Goal: Find specific page/section: Find specific page/section

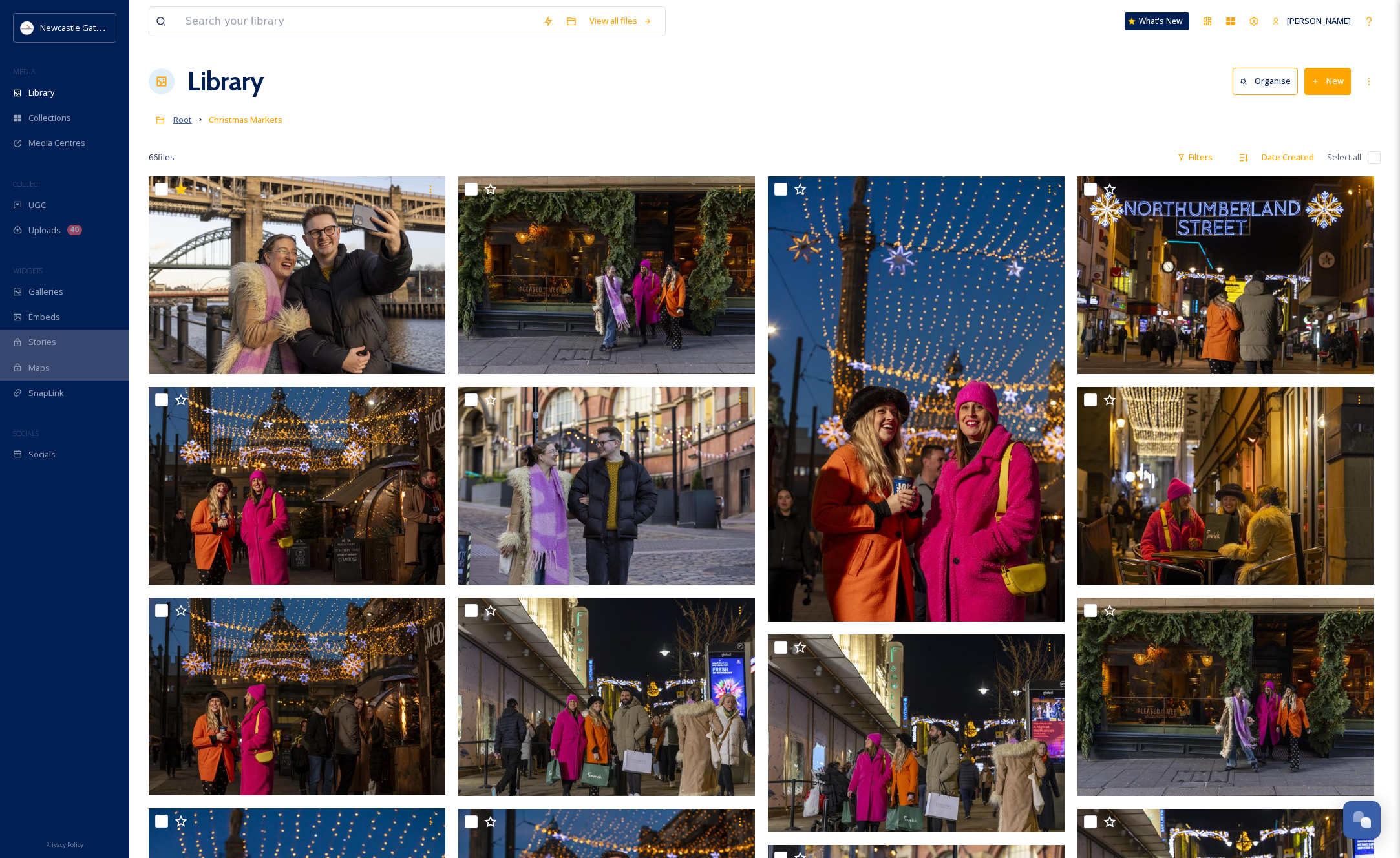
click at [176, 121] on span "Root" at bounding box center [183, 120] width 19 height 12
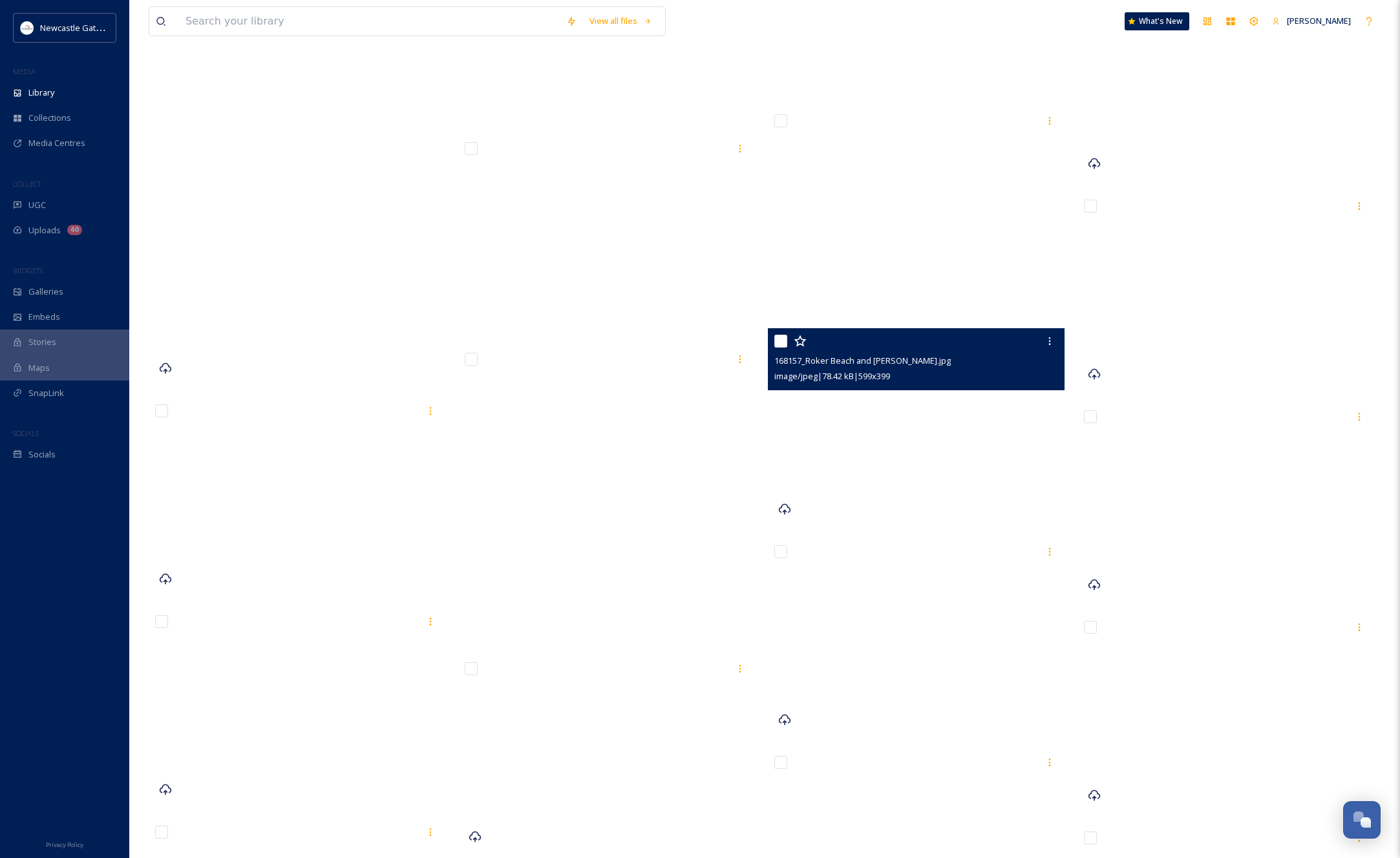
scroll to position [39560, 0]
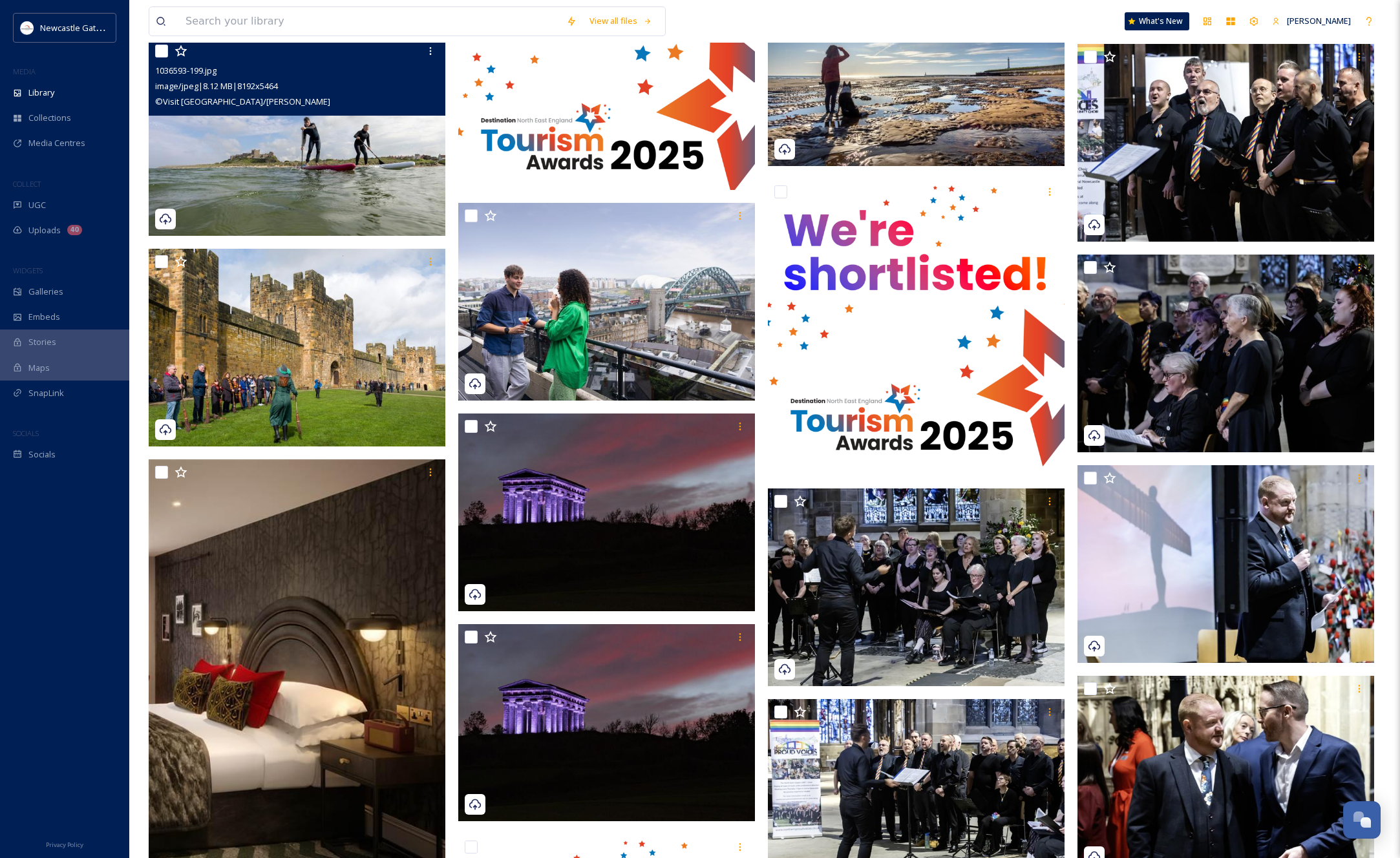
click at [348, 170] on img at bounding box center [296, 137] width 296 height 198
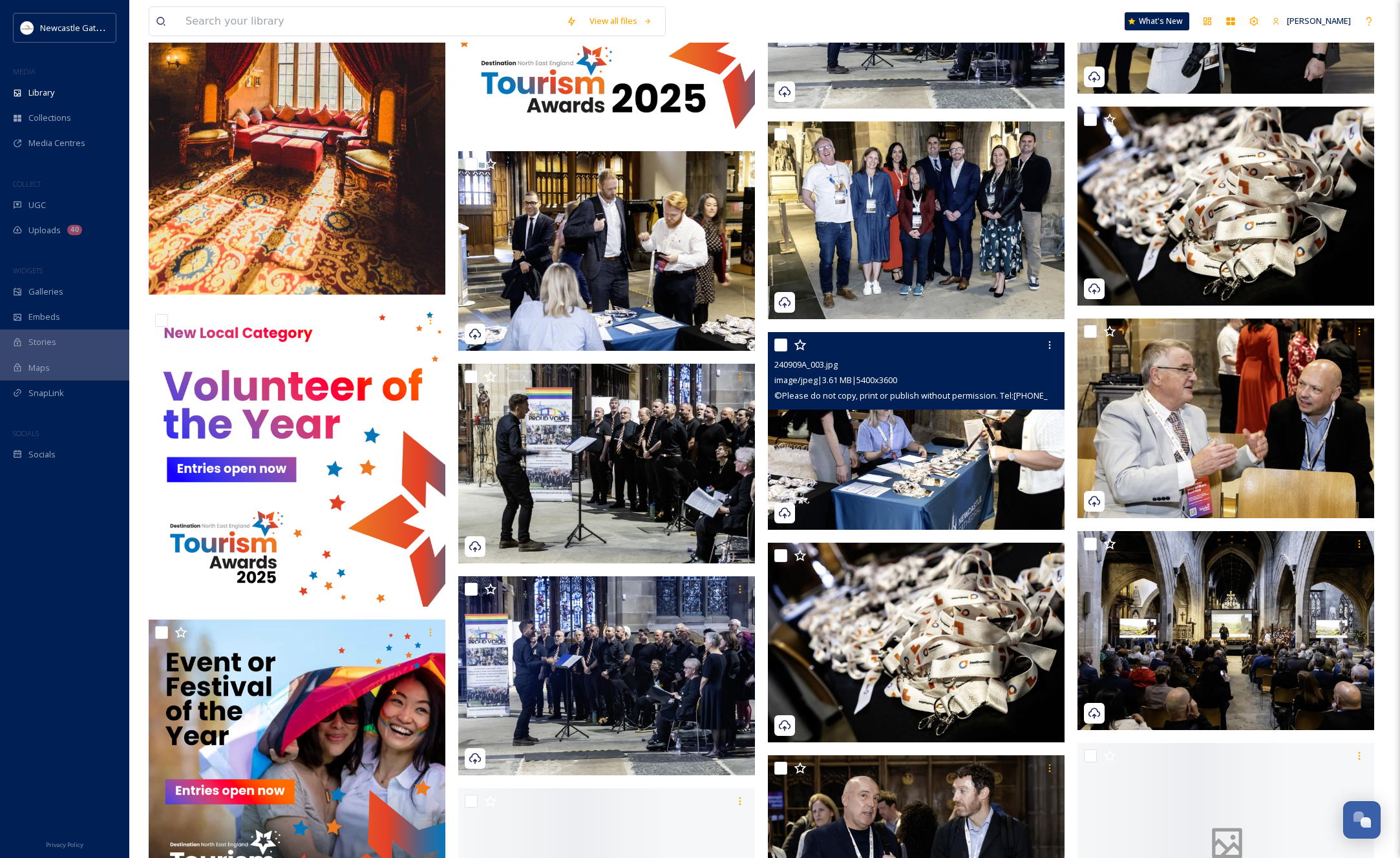
scroll to position [40890, 0]
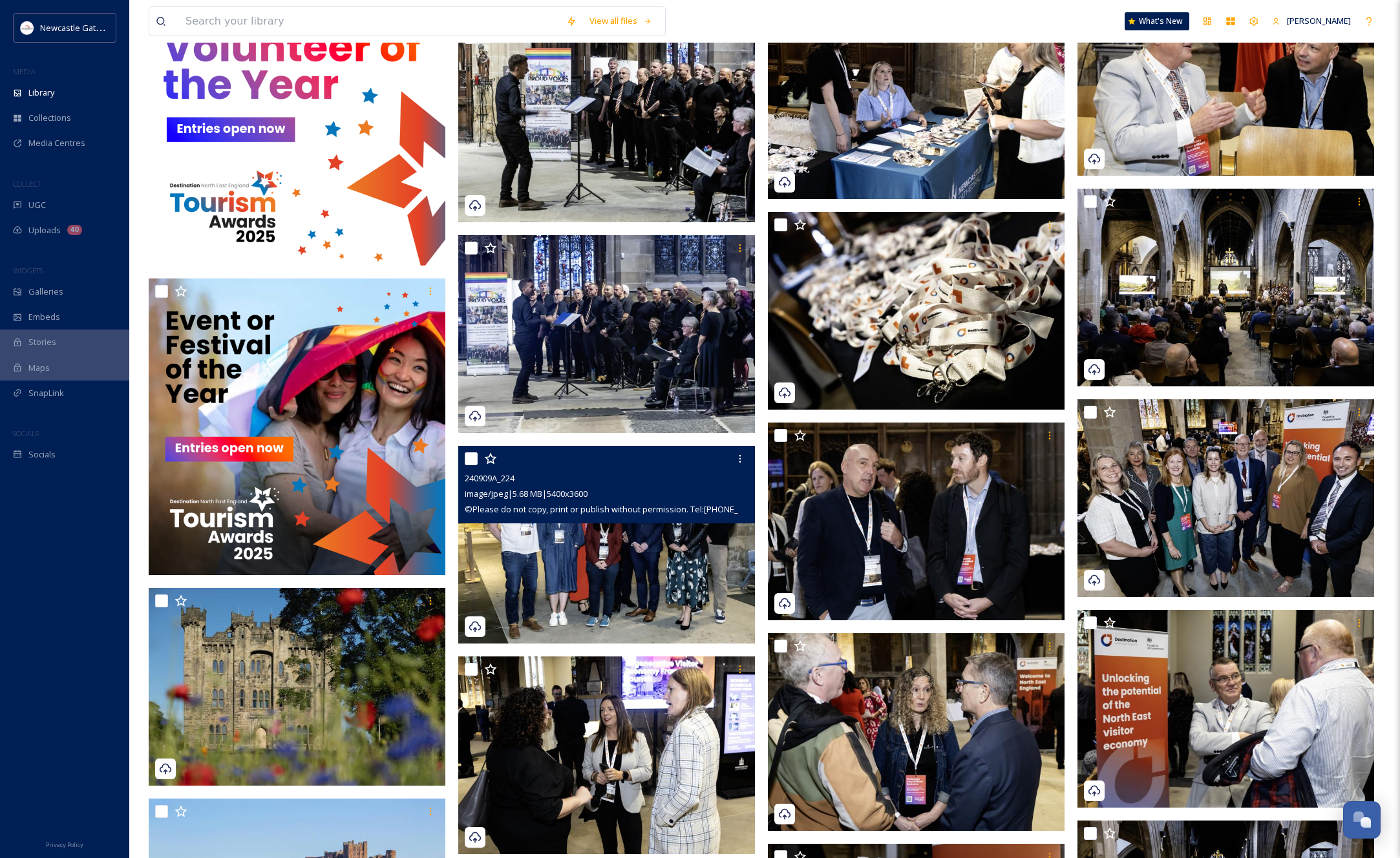
click at [596, 555] on img at bounding box center [606, 545] width 296 height 198
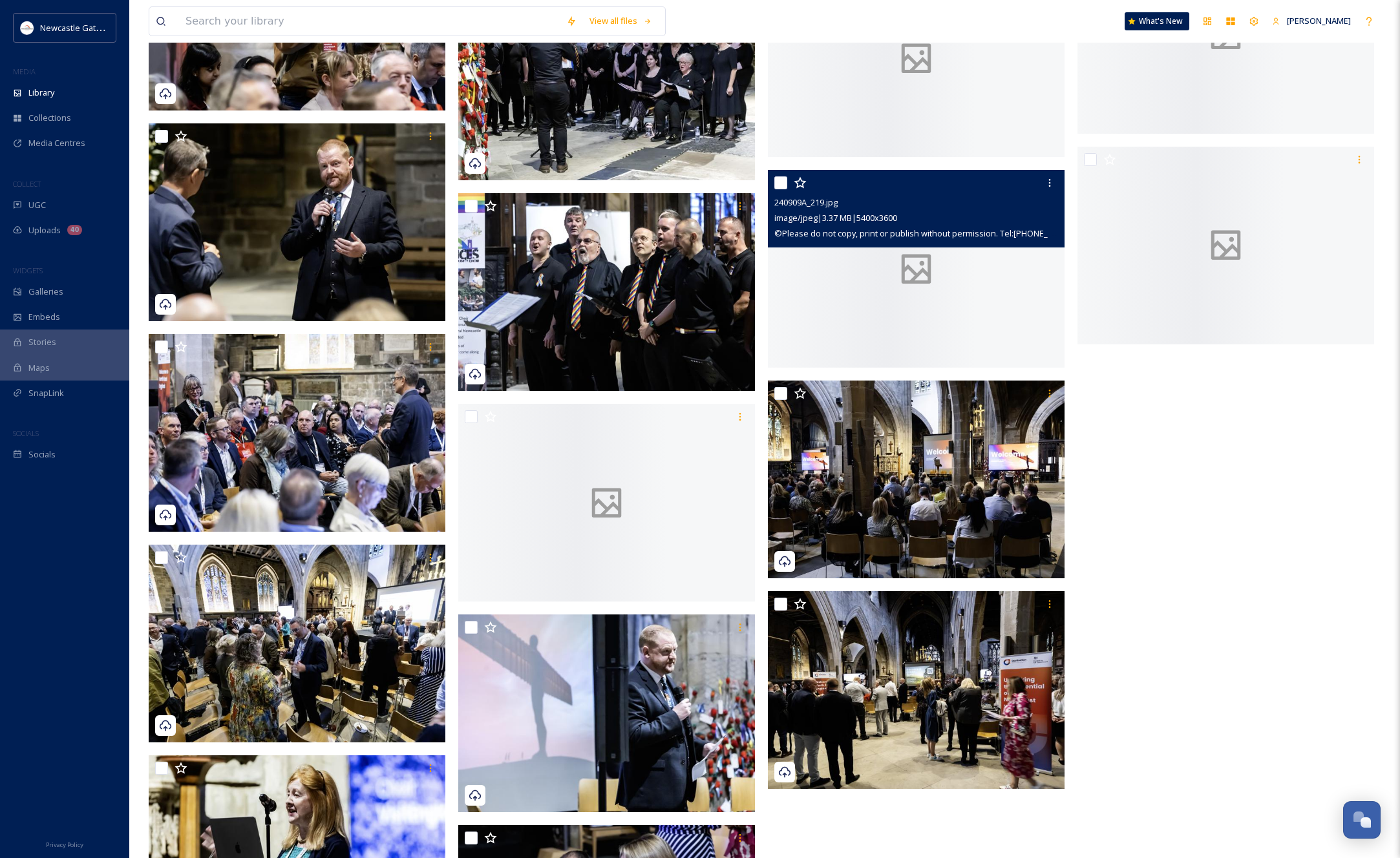
scroll to position [49706, 0]
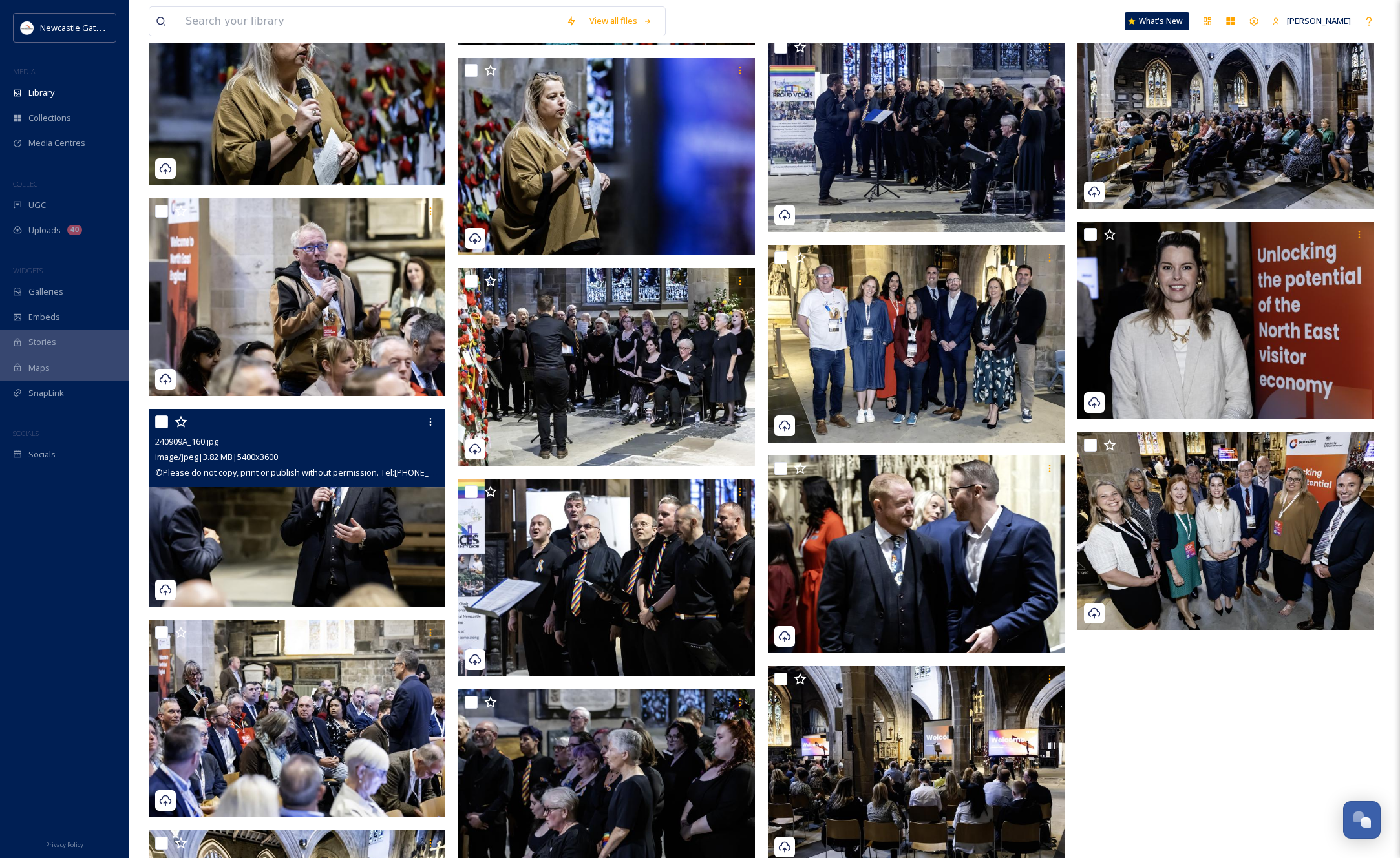
click at [333, 528] on img at bounding box center [296, 508] width 296 height 198
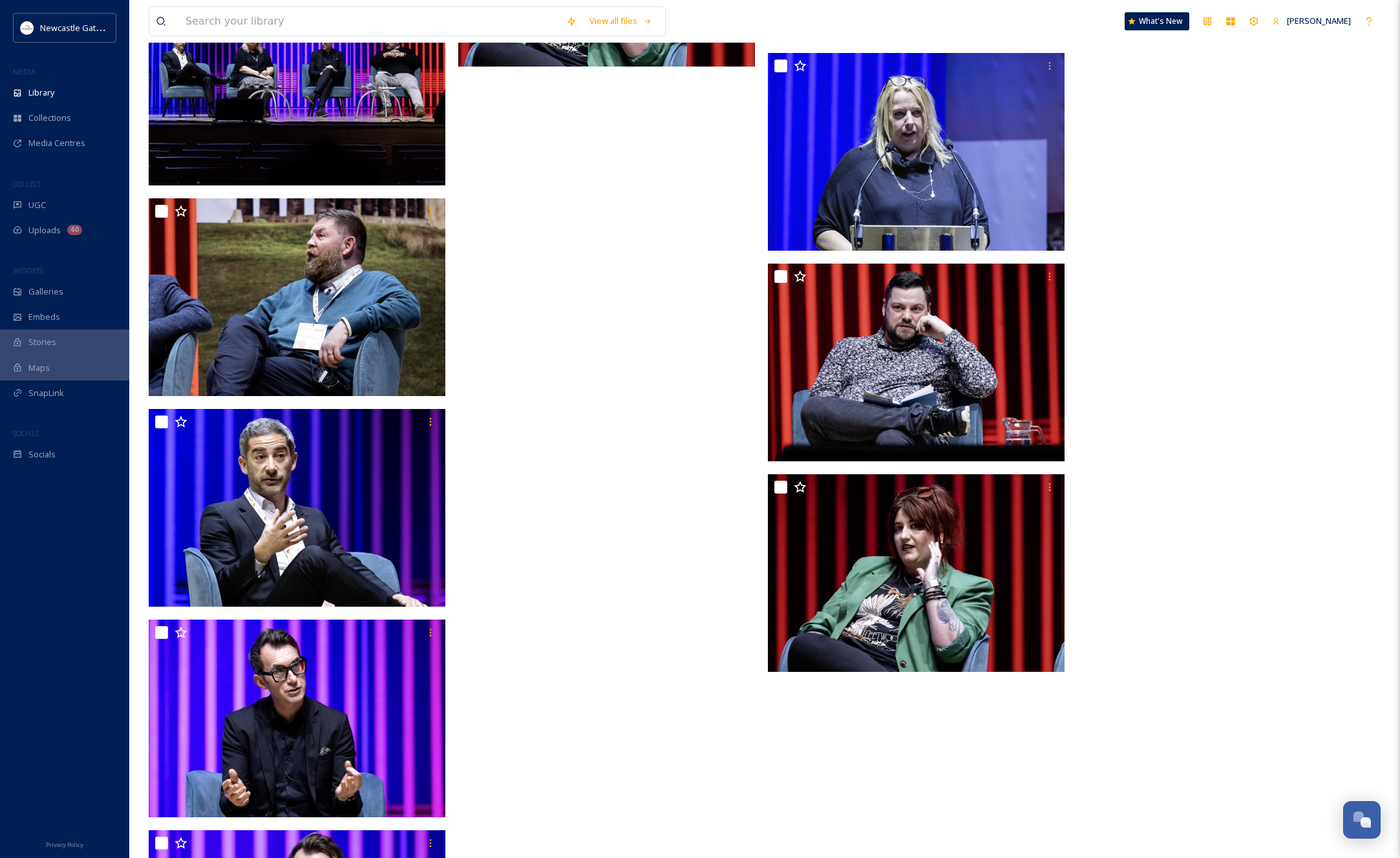
scroll to position [79422, 0]
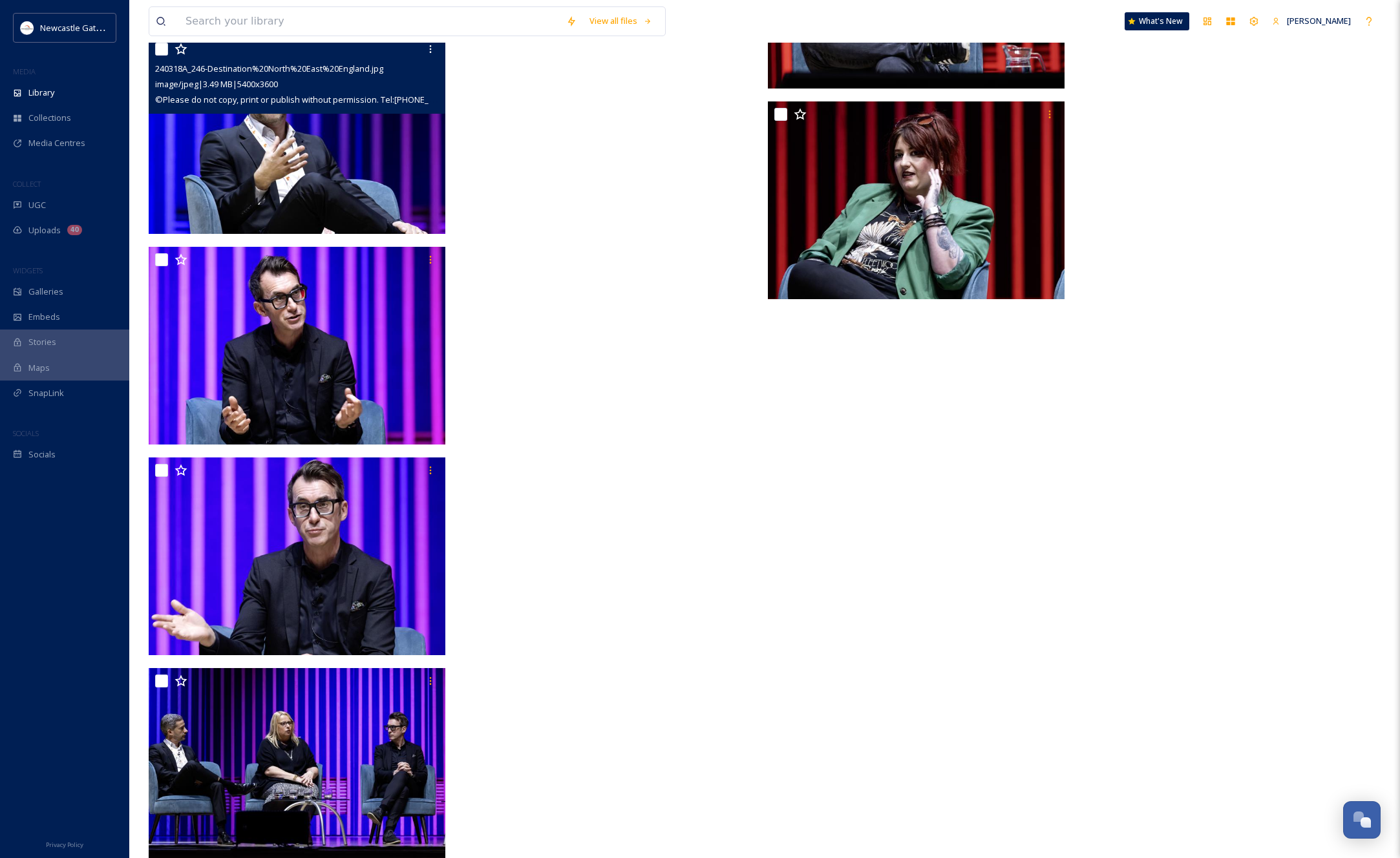
click at [344, 179] on img at bounding box center [296, 135] width 296 height 198
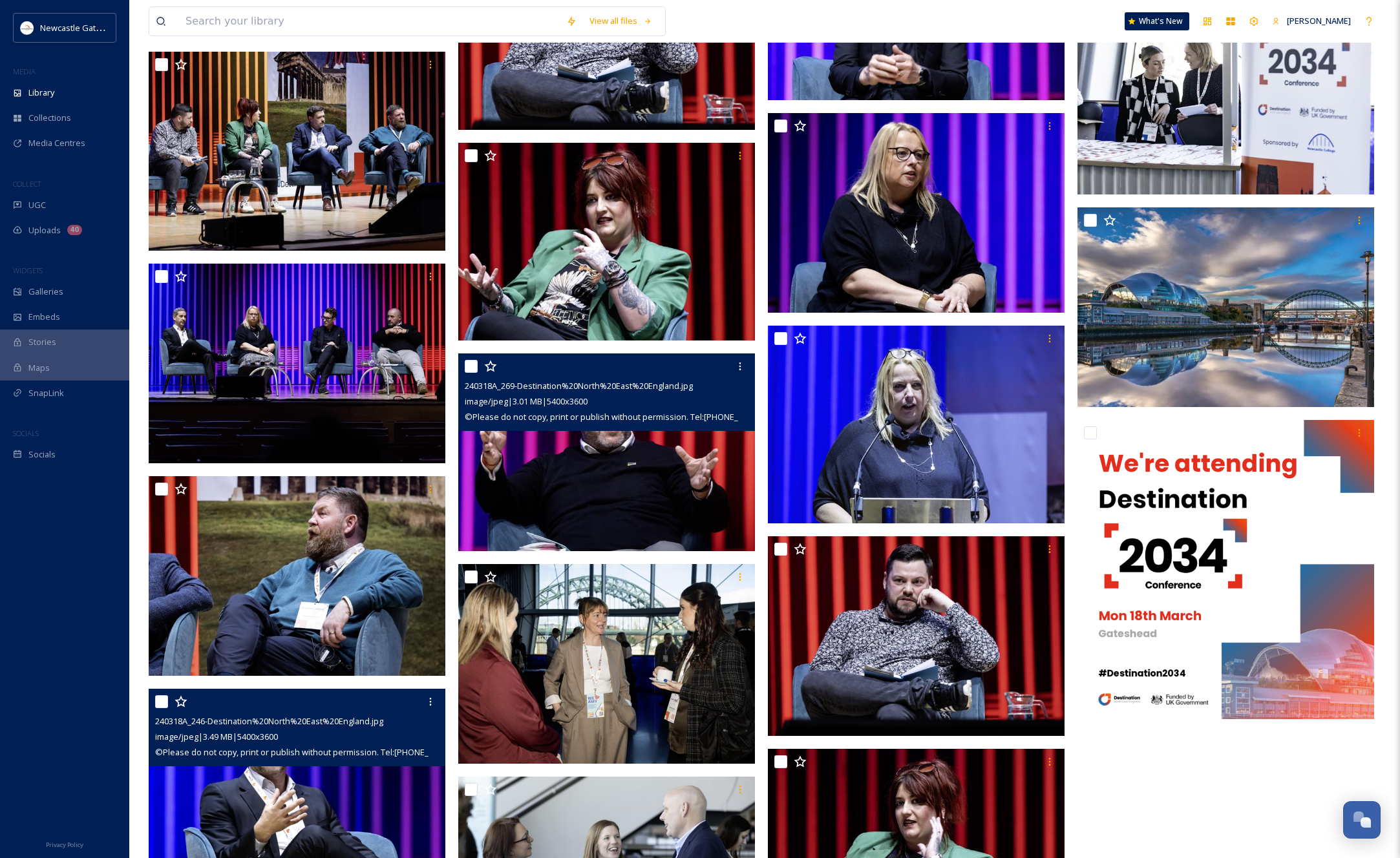
click at [592, 461] on img at bounding box center [606, 452] width 296 height 198
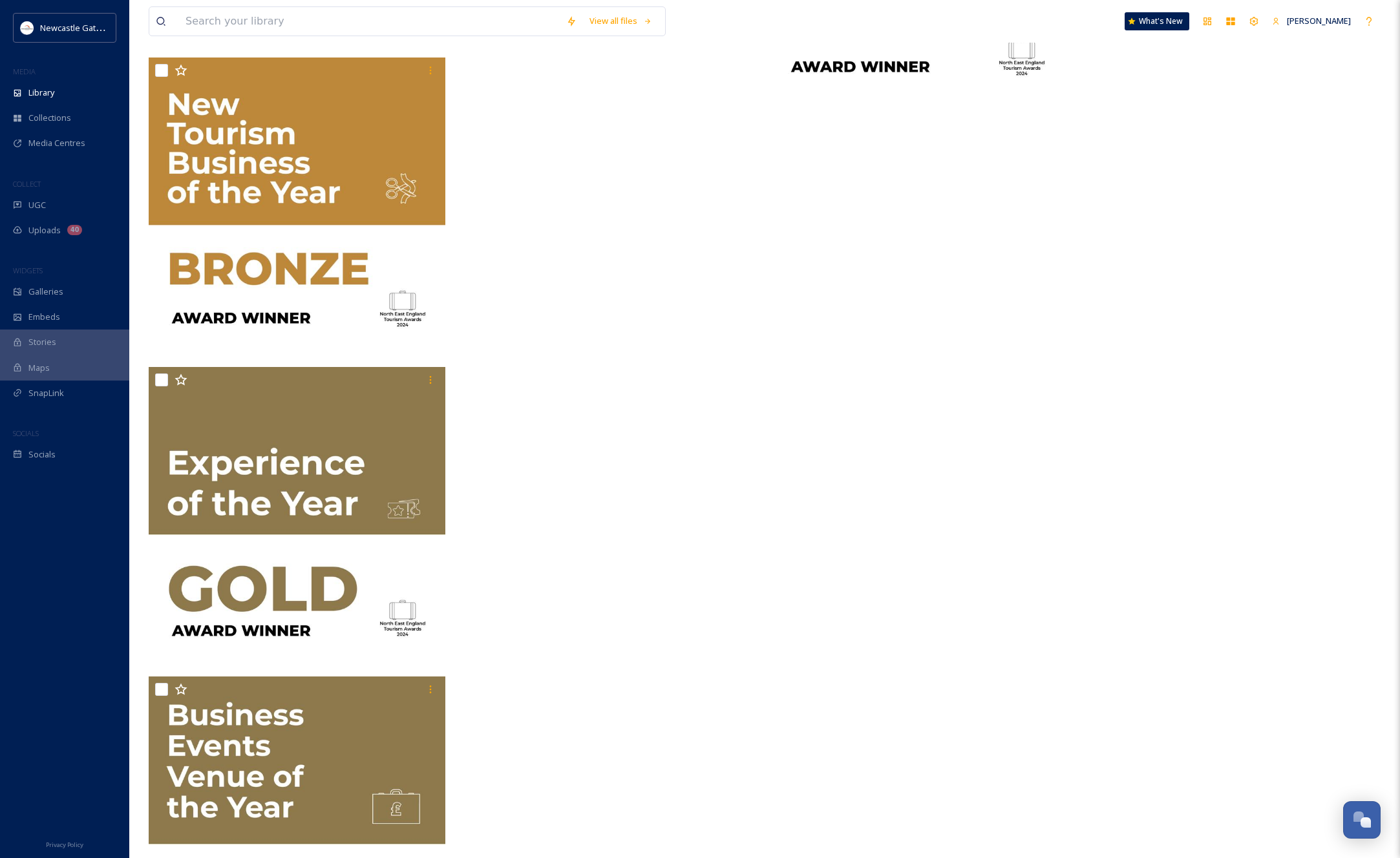
scroll to position [85884, 0]
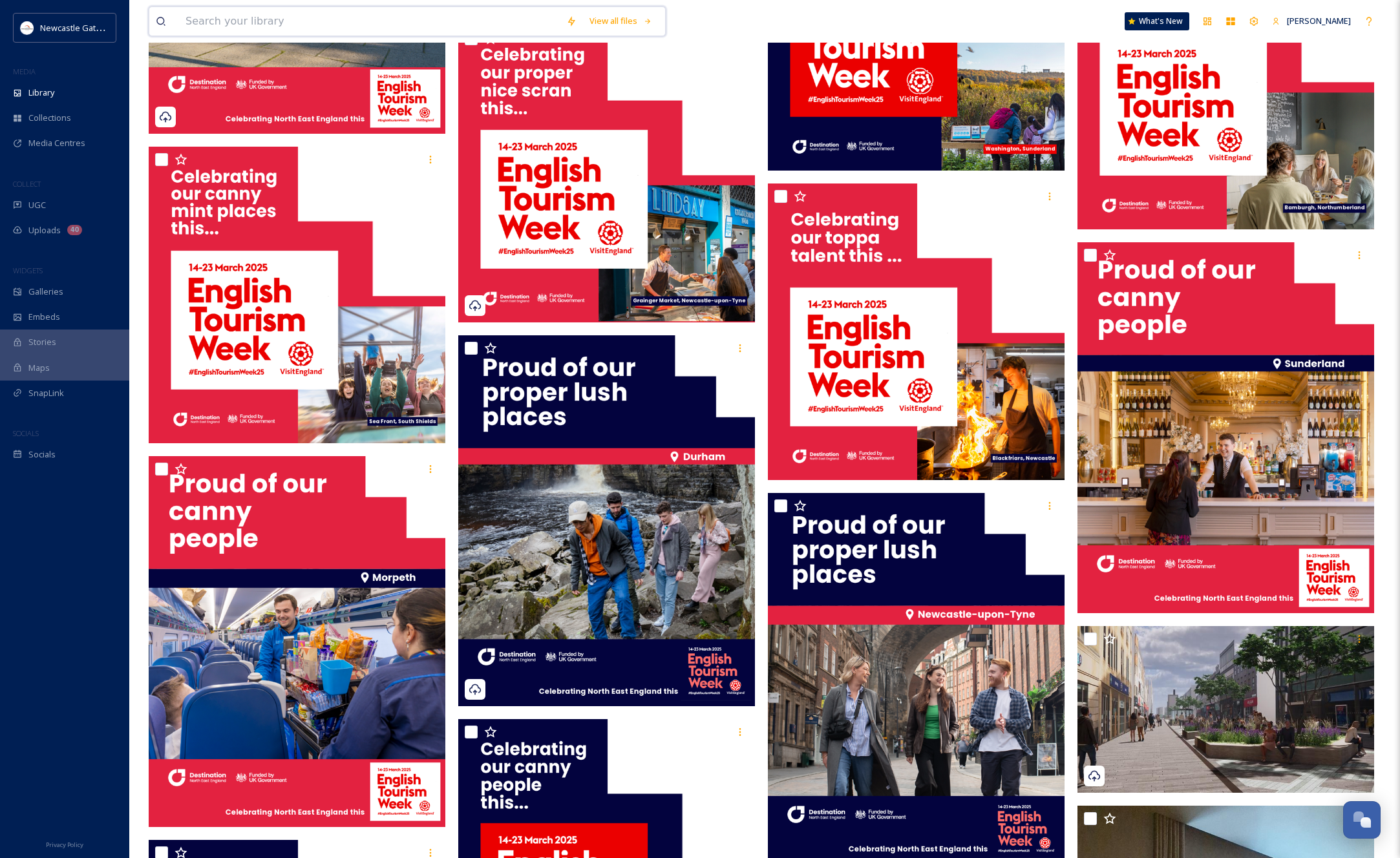
click at [327, 16] on input at bounding box center [369, 21] width 381 height 29
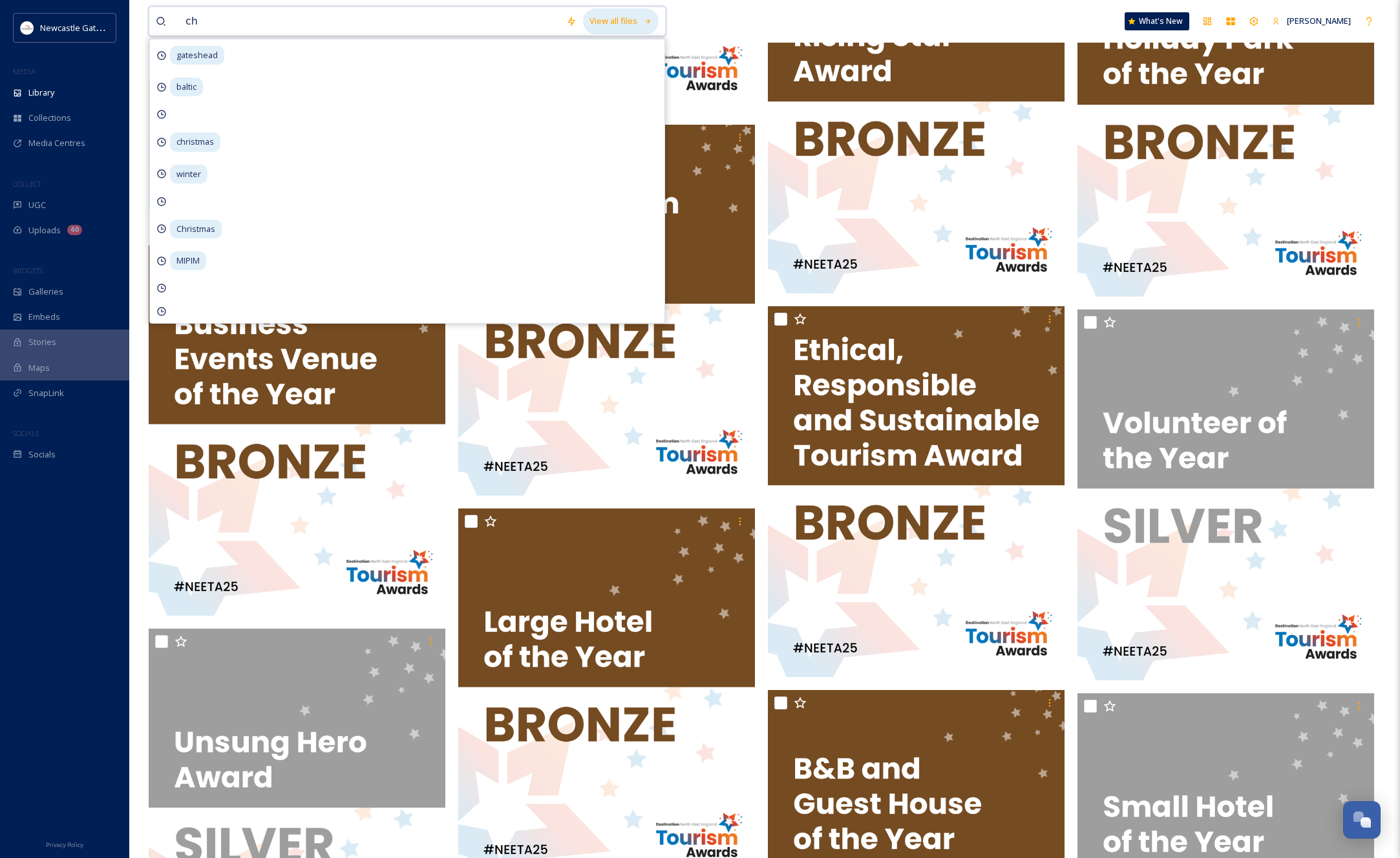
scroll to position [15641, 0]
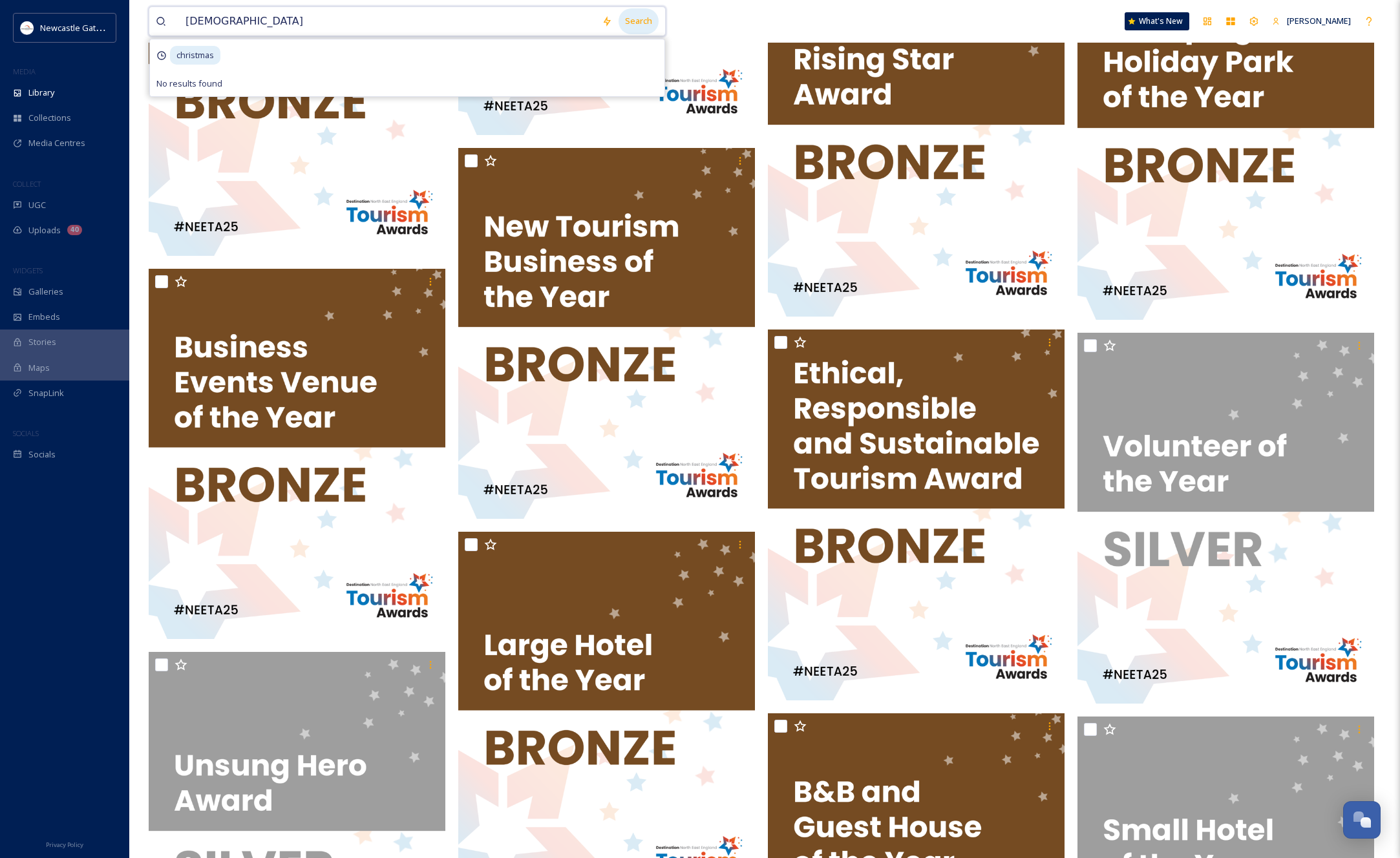
type input "christmas"
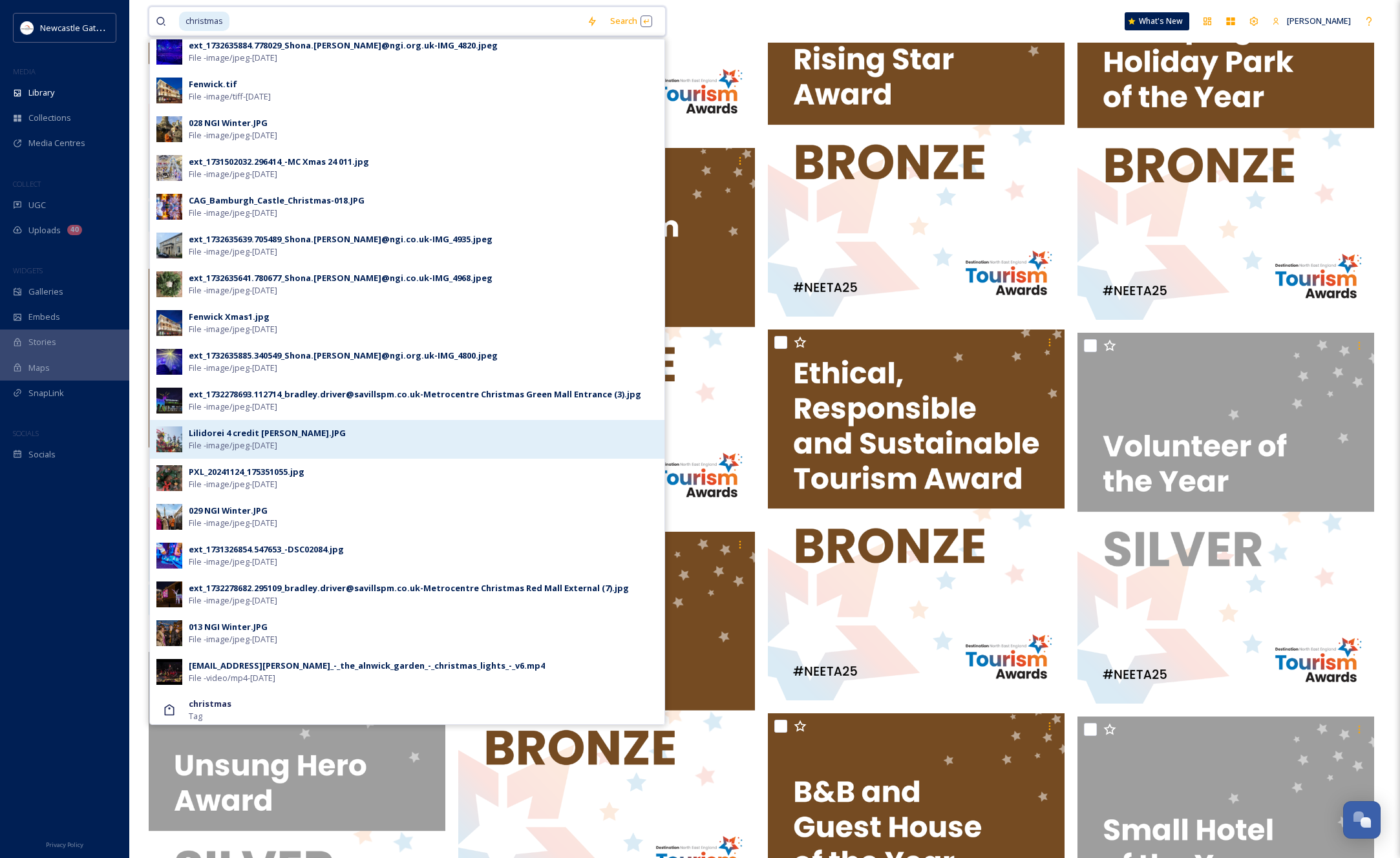
scroll to position [276, 0]
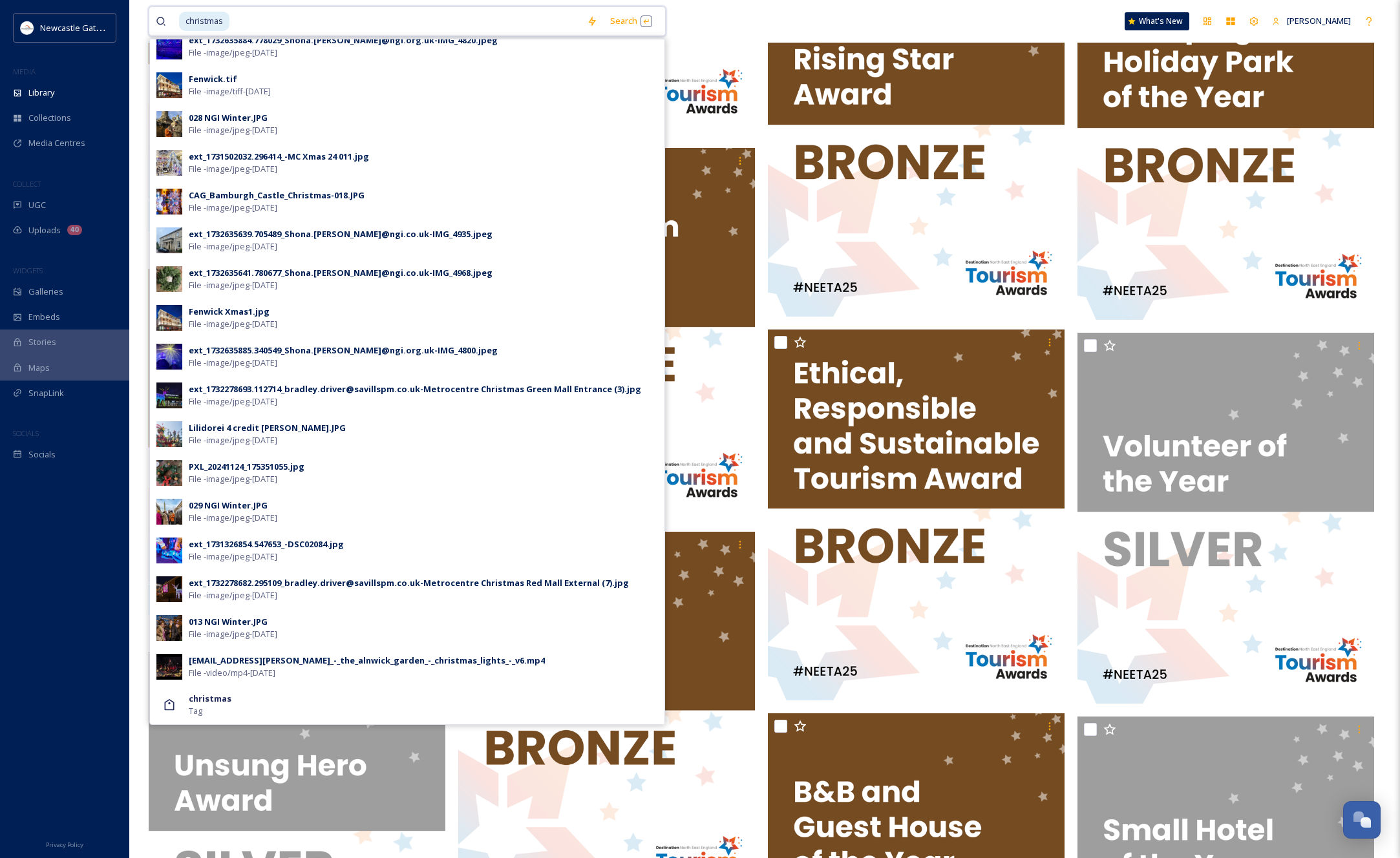
click at [222, 21] on span "christmas" at bounding box center [204, 21] width 51 height 19
click at [238, 20] on input at bounding box center [405, 21] width 349 height 29
type input "c"
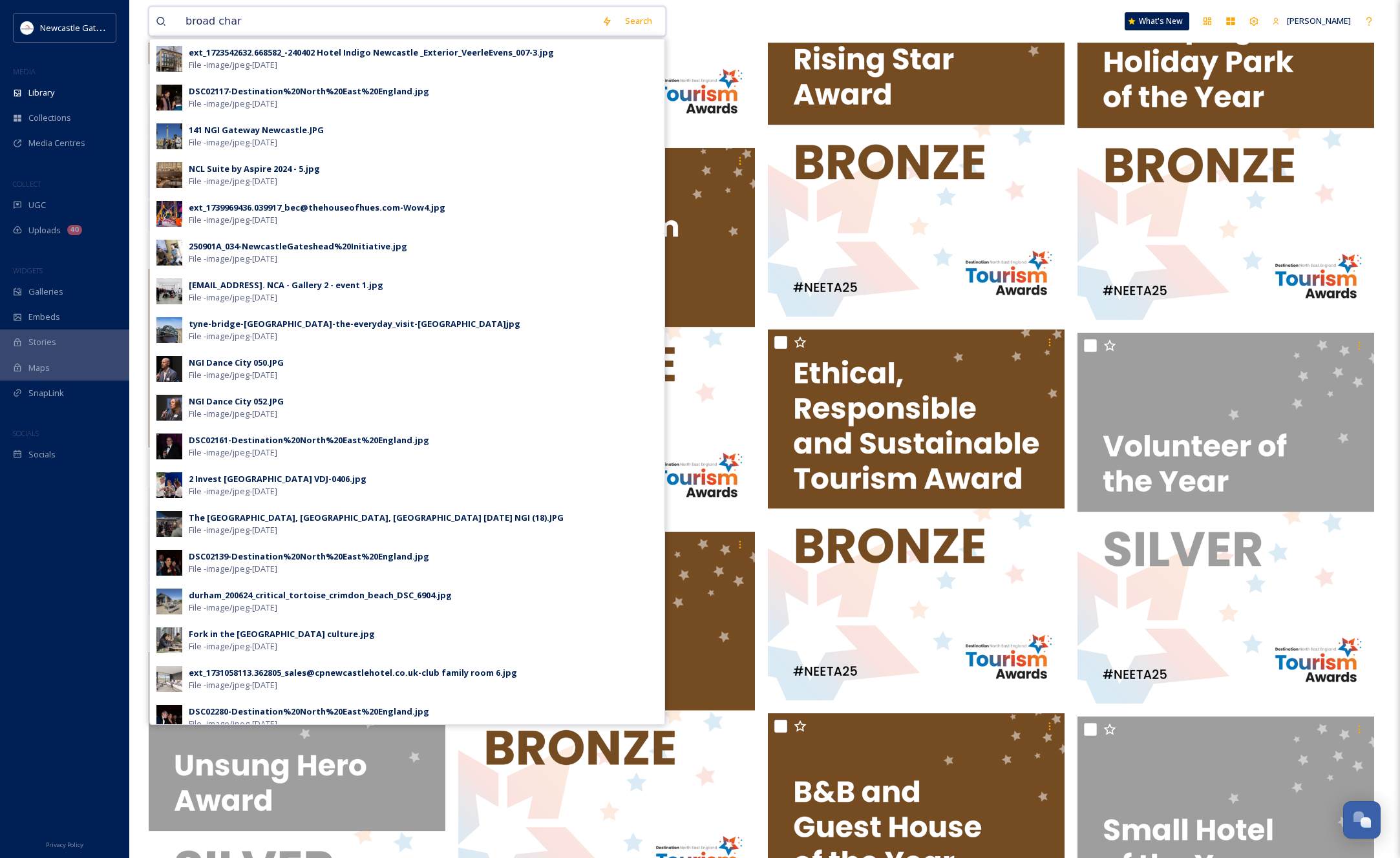
type input "broad chare"
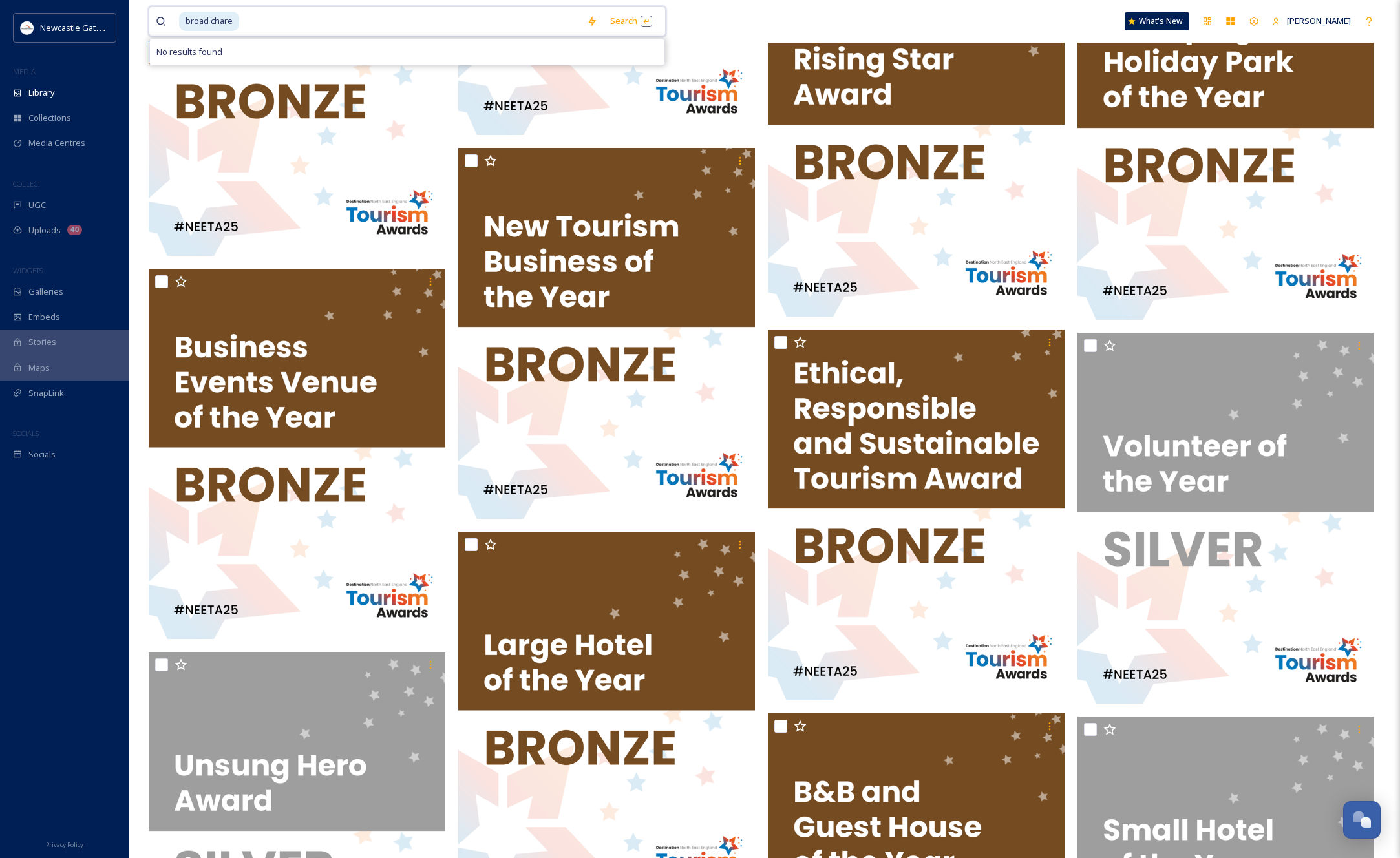
click at [252, 20] on input at bounding box center [410, 21] width 340 height 29
type input "b"
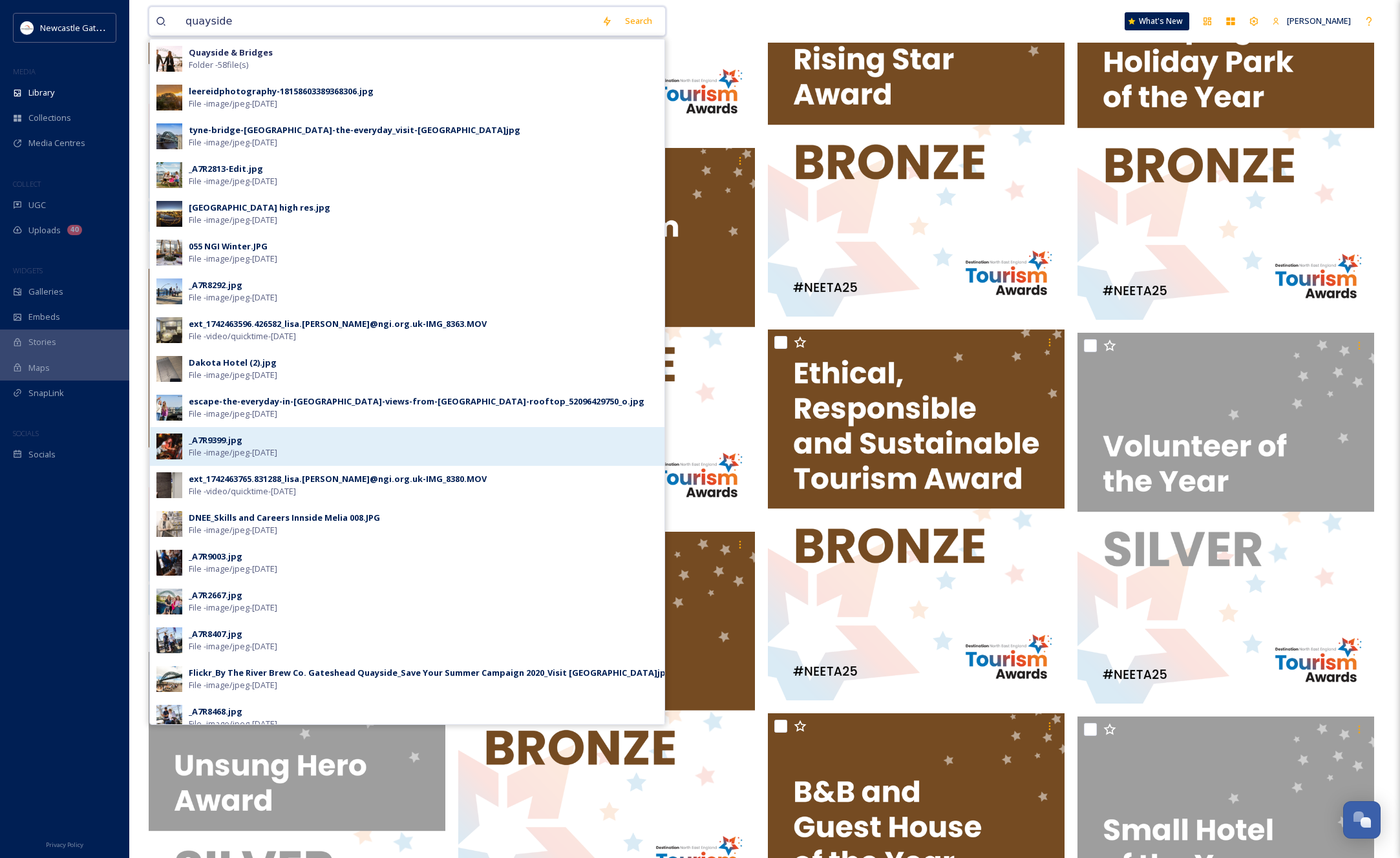
type input "quayside"
click at [245, 443] on div "_A7R9399.jpg File - image/jpeg - [DATE]" at bounding box center [423, 446] width 469 height 25
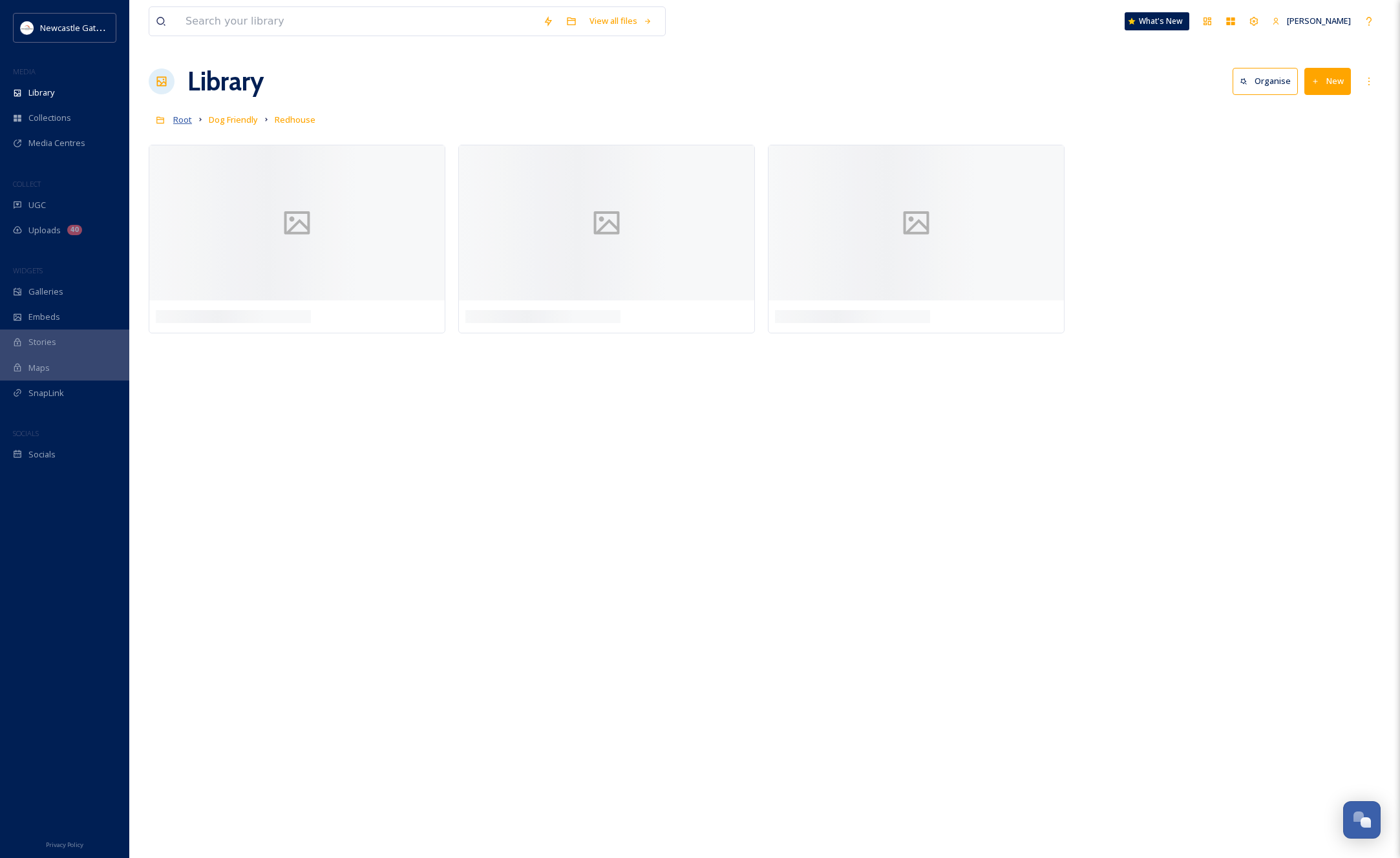
click at [186, 121] on span "Root" at bounding box center [183, 120] width 19 height 12
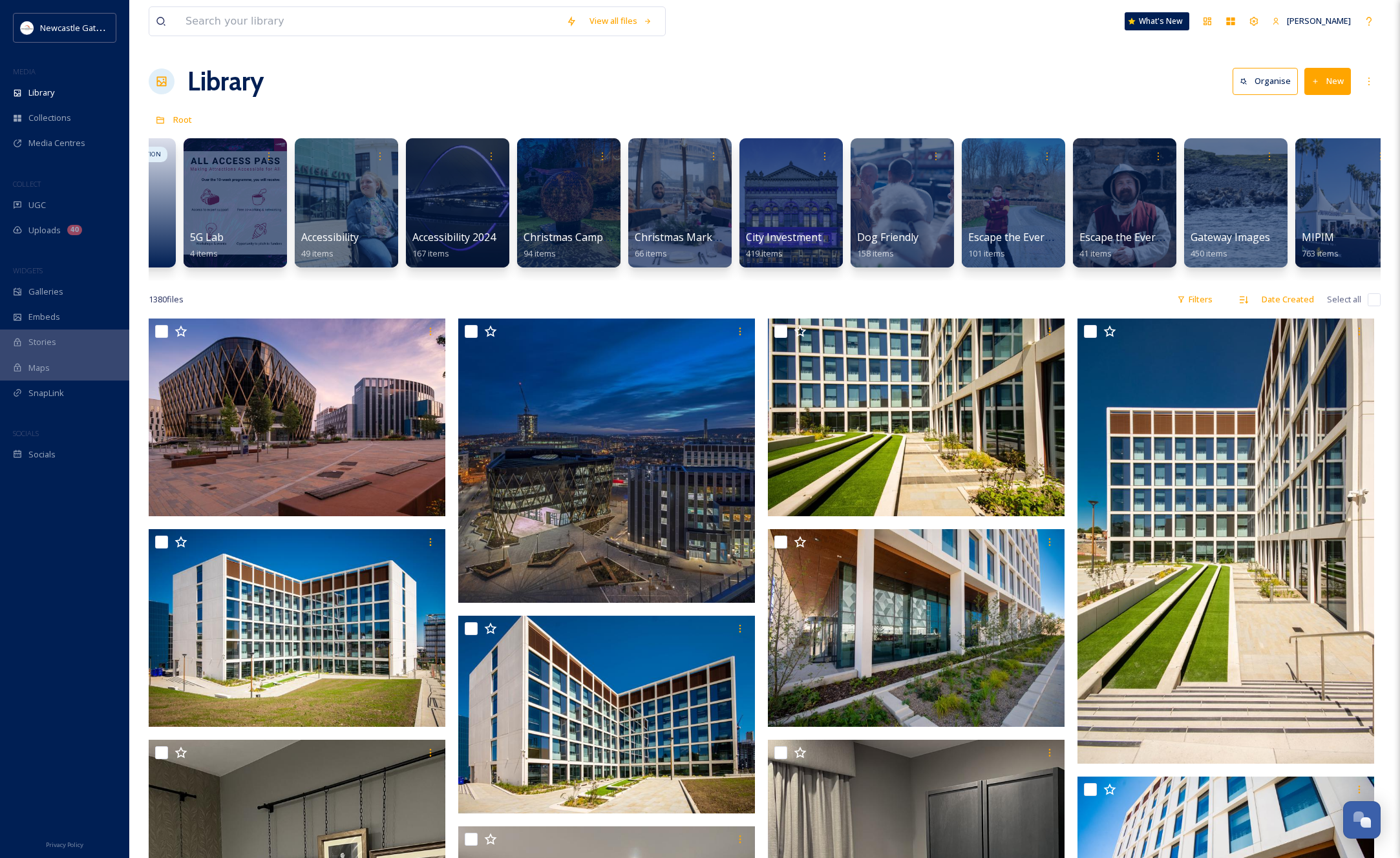
scroll to position [0, 224]
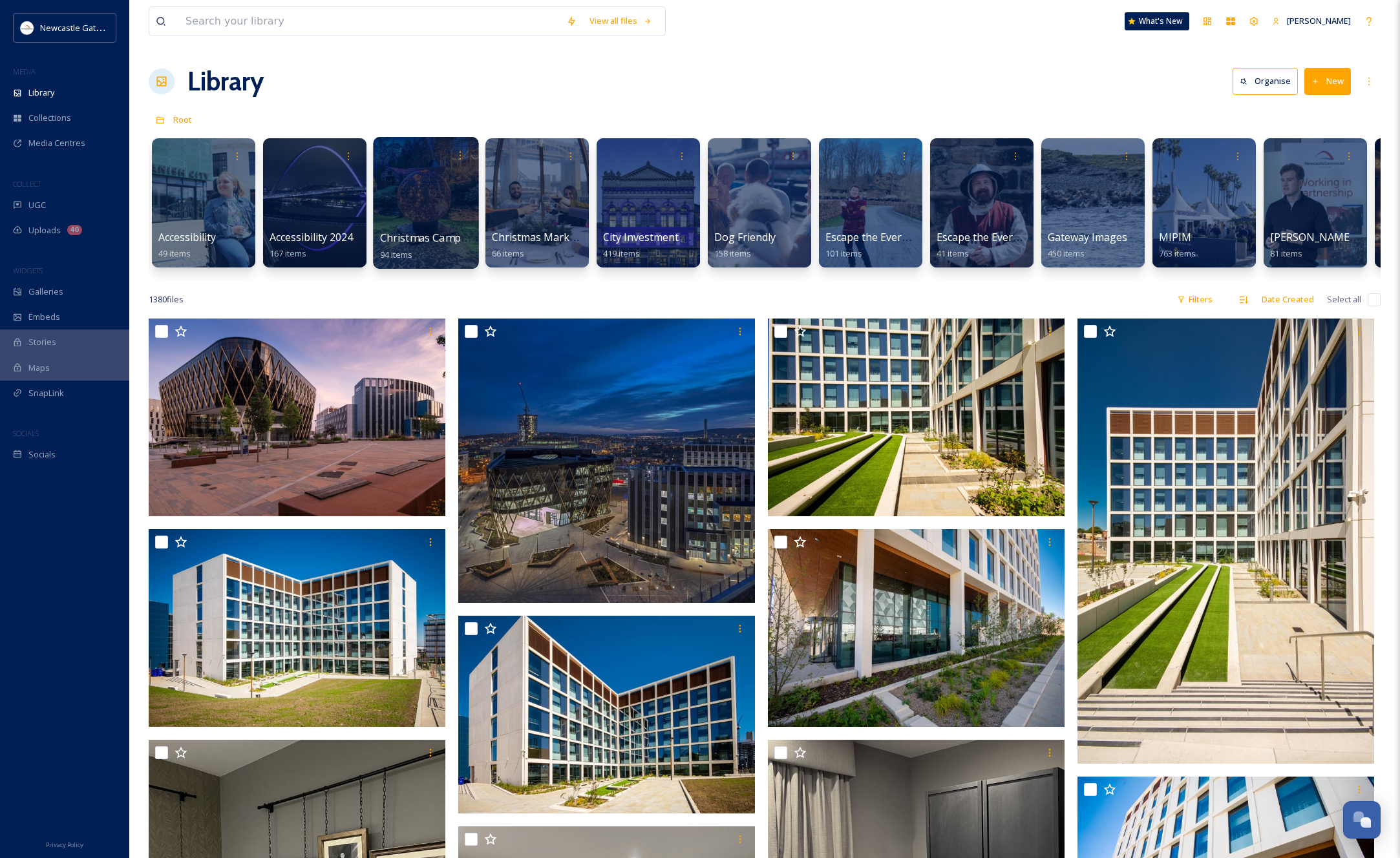
click at [414, 204] on div at bounding box center [426, 203] width 106 height 132
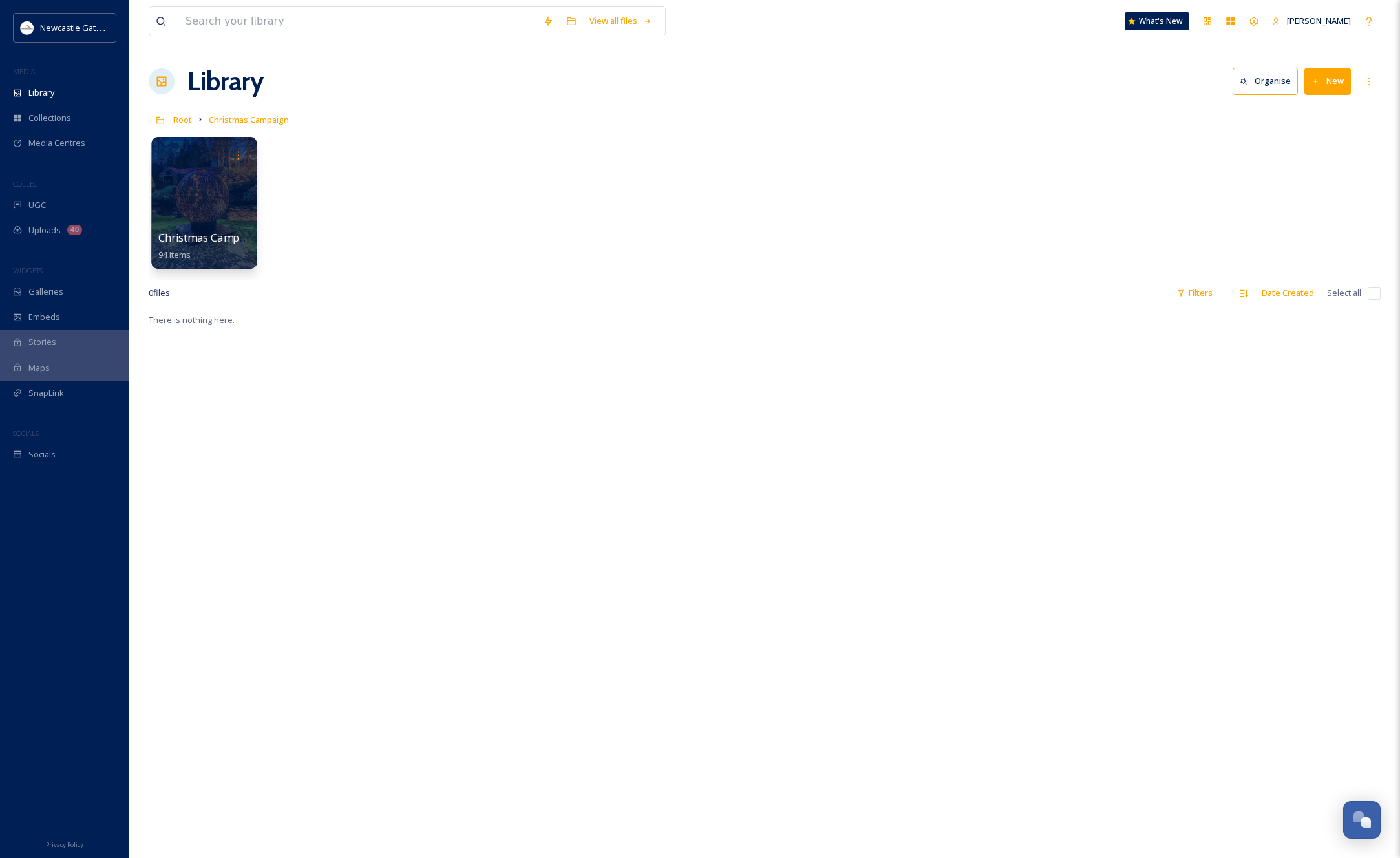
click at [222, 194] on div at bounding box center [205, 203] width 106 height 132
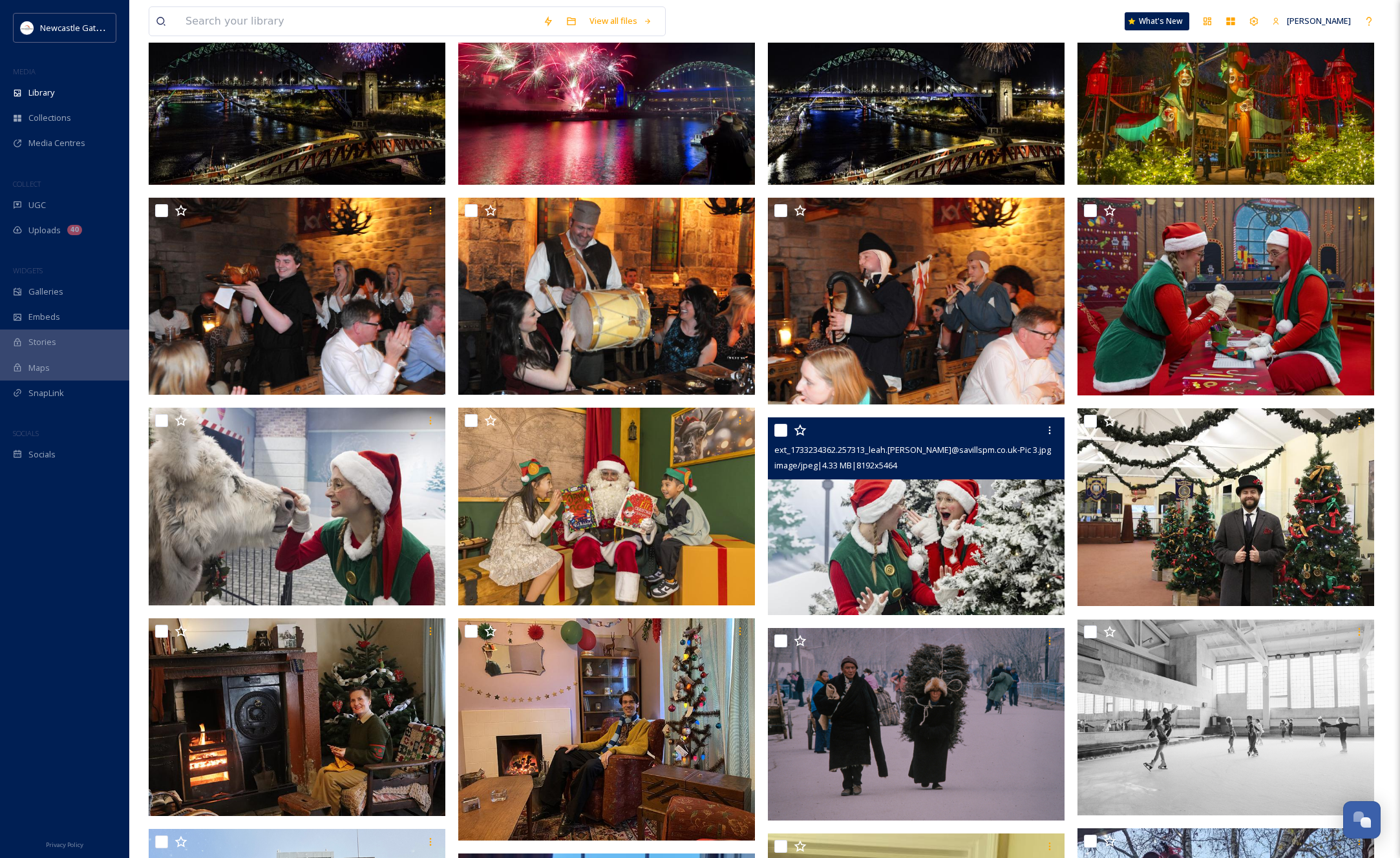
scroll to position [150, 0]
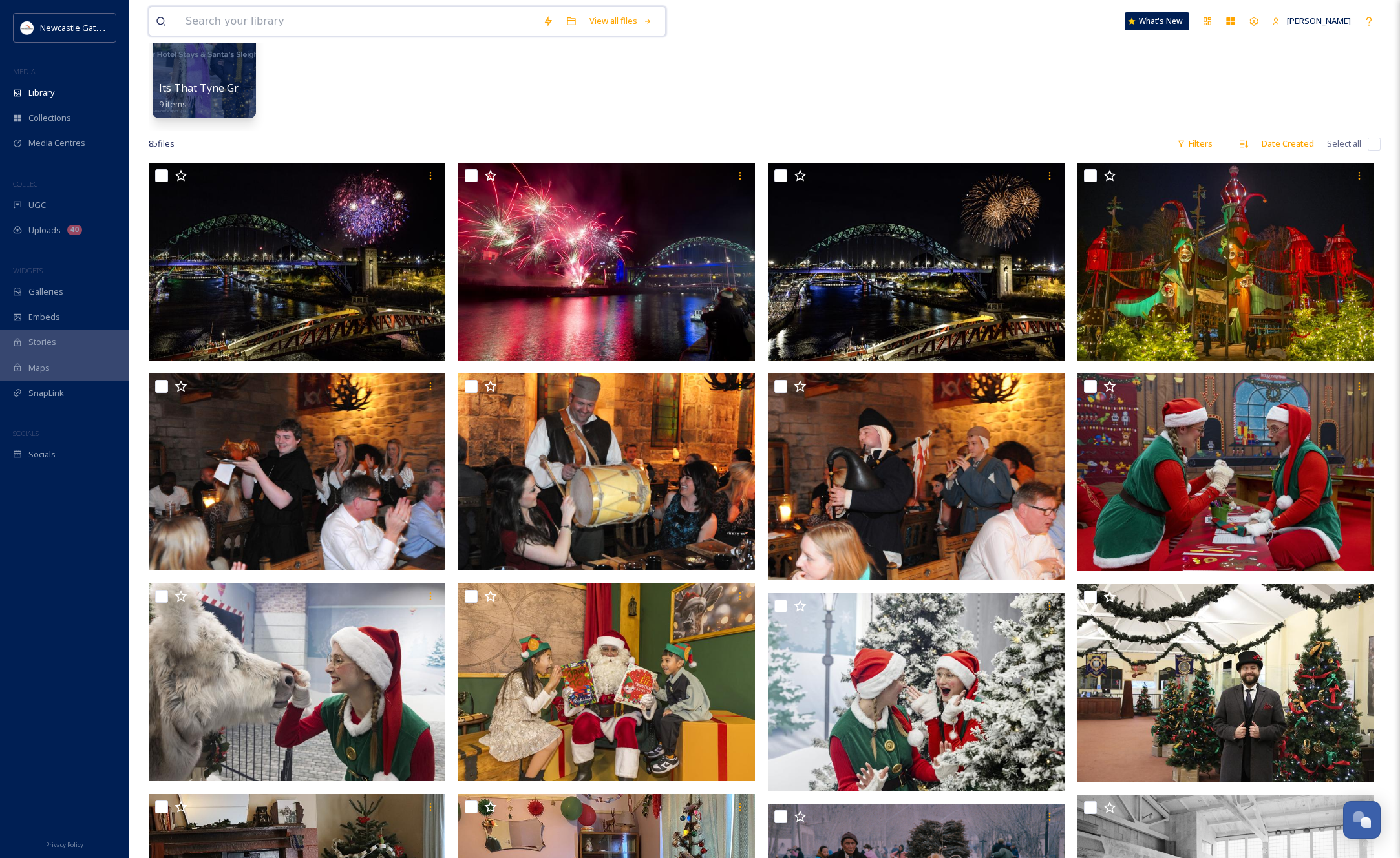
click at [260, 19] on input at bounding box center [357, 21] width 357 height 29
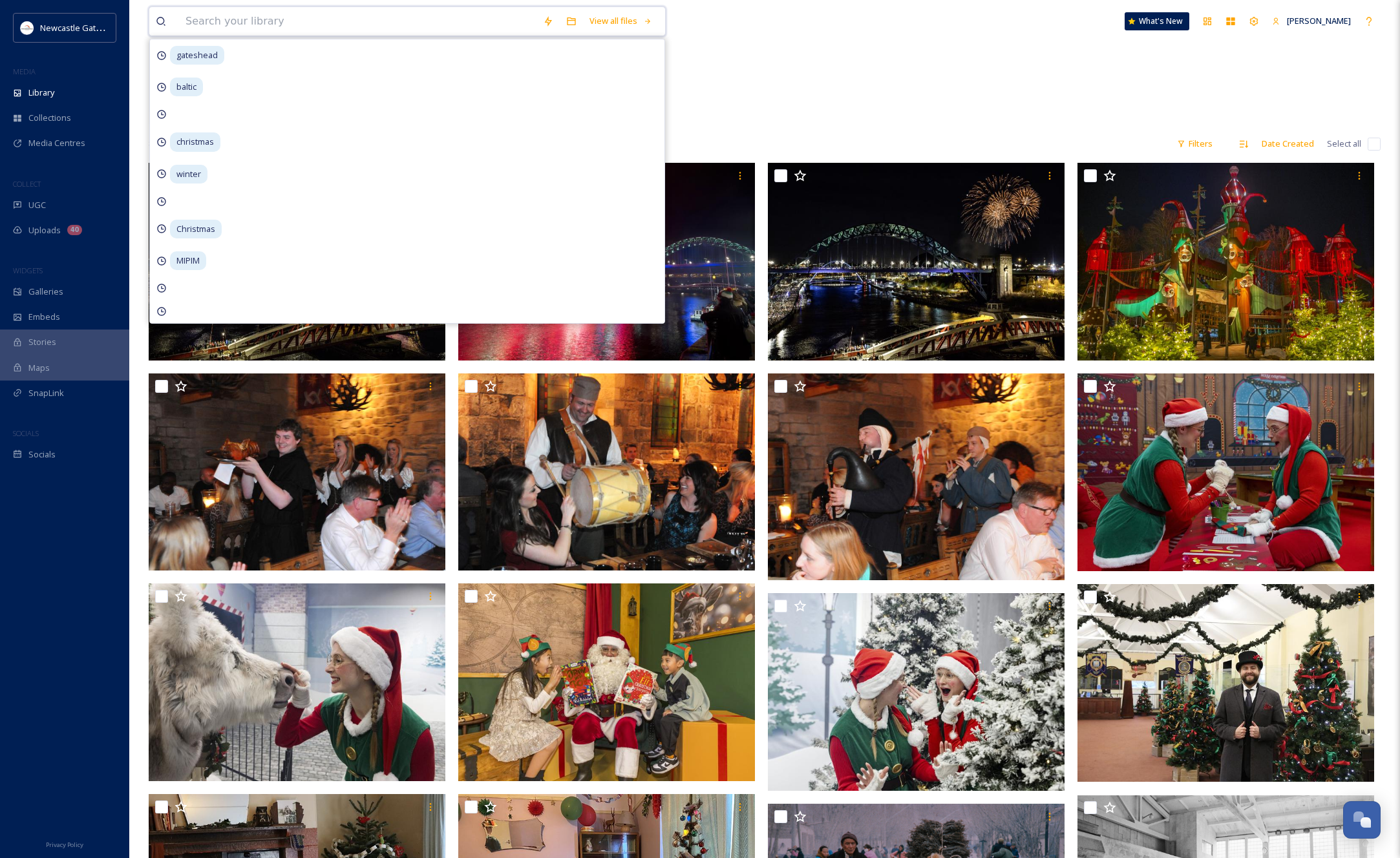
type input "s"
type input "restaurant"
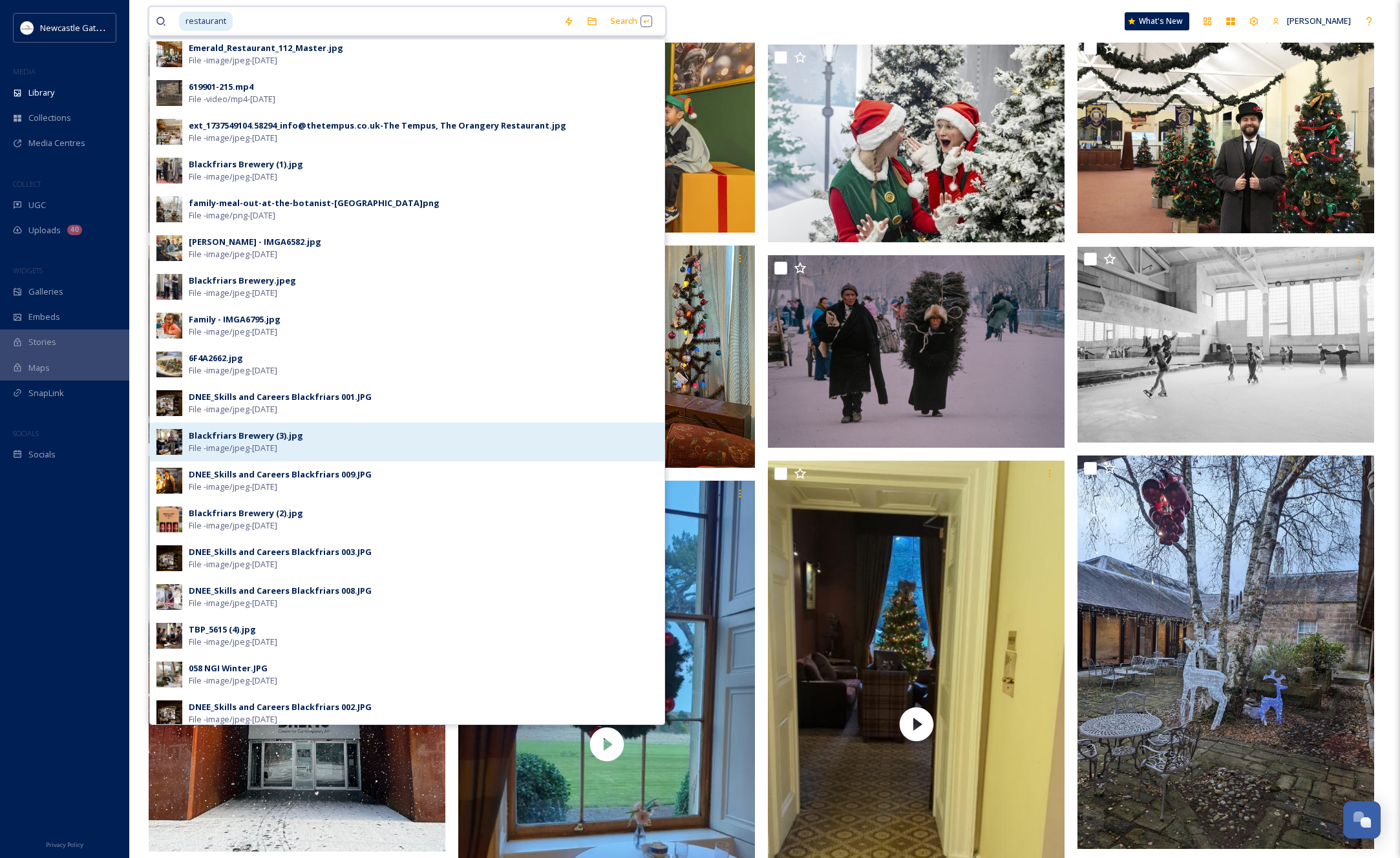
scroll to position [0, 0]
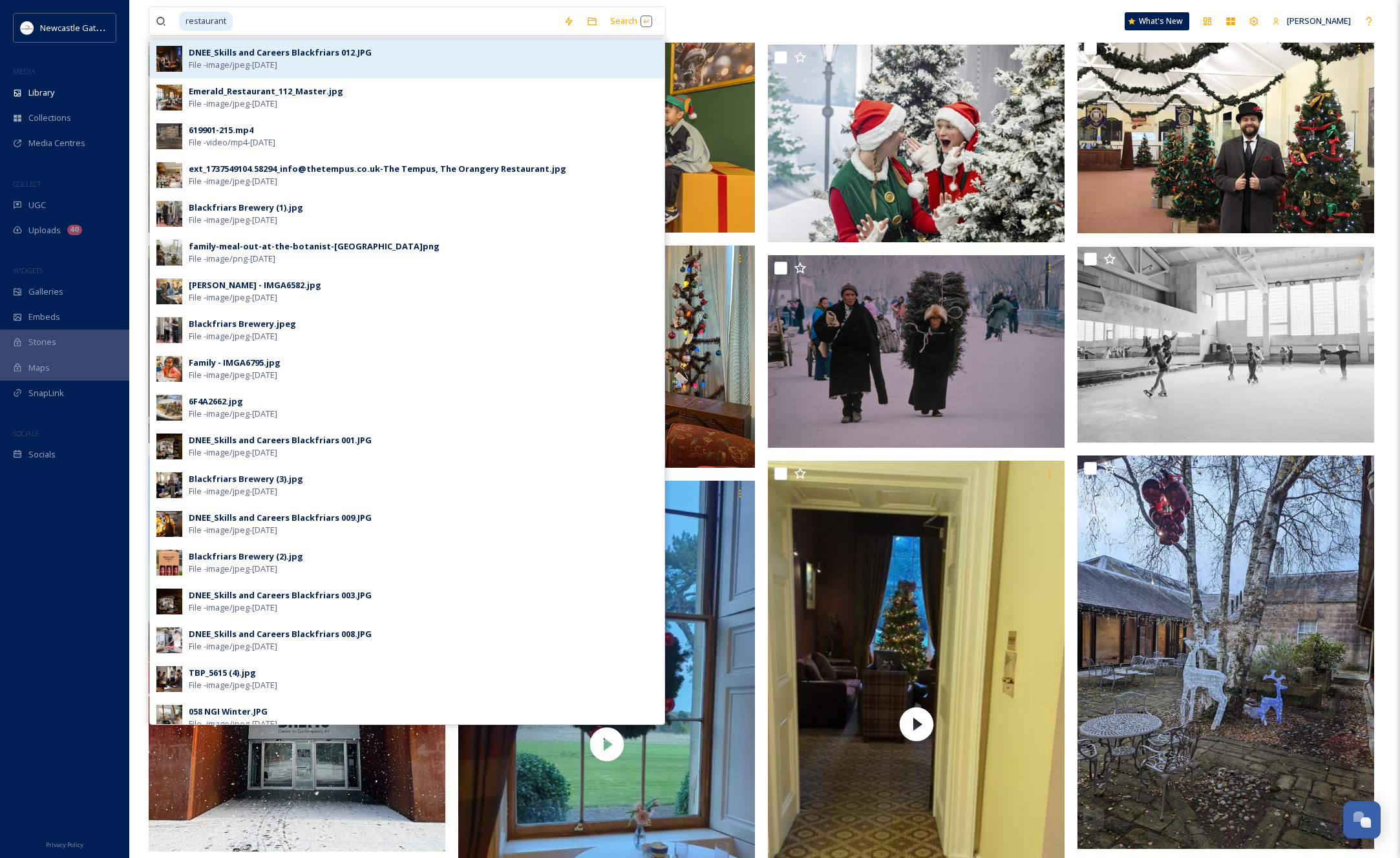
click at [223, 54] on div "DNEE_Skills and Careers Blackfriars 012.JPG" at bounding box center [279, 53] width 183 height 12
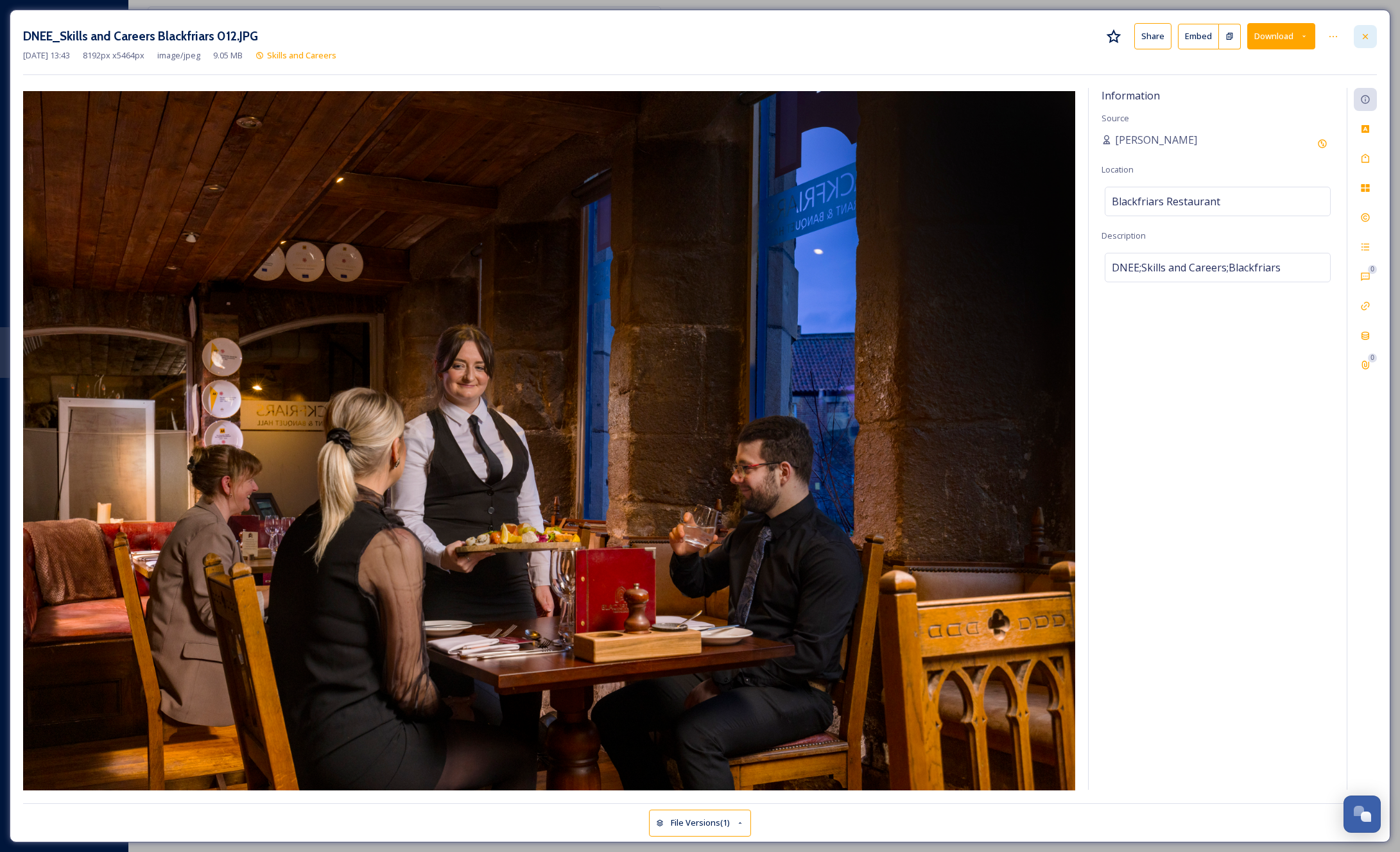
click at [1362, 36] on icon at bounding box center [1365, 37] width 10 height 10
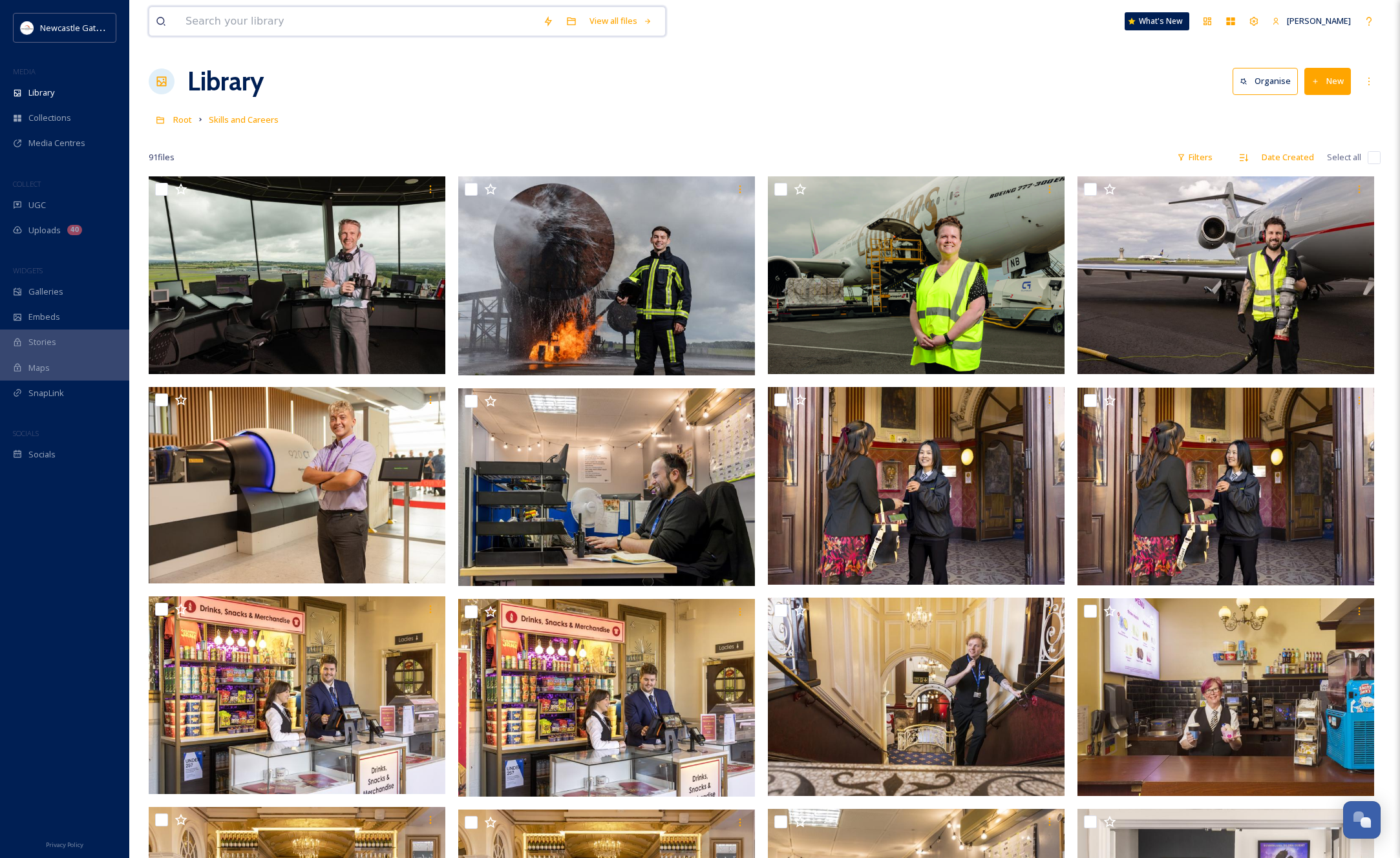
drag, startPoint x: 279, startPoint y: 19, endPoint x: 288, endPoint y: 16, distance: 9.5
click at [280, 19] on input at bounding box center [357, 21] width 357 height 29
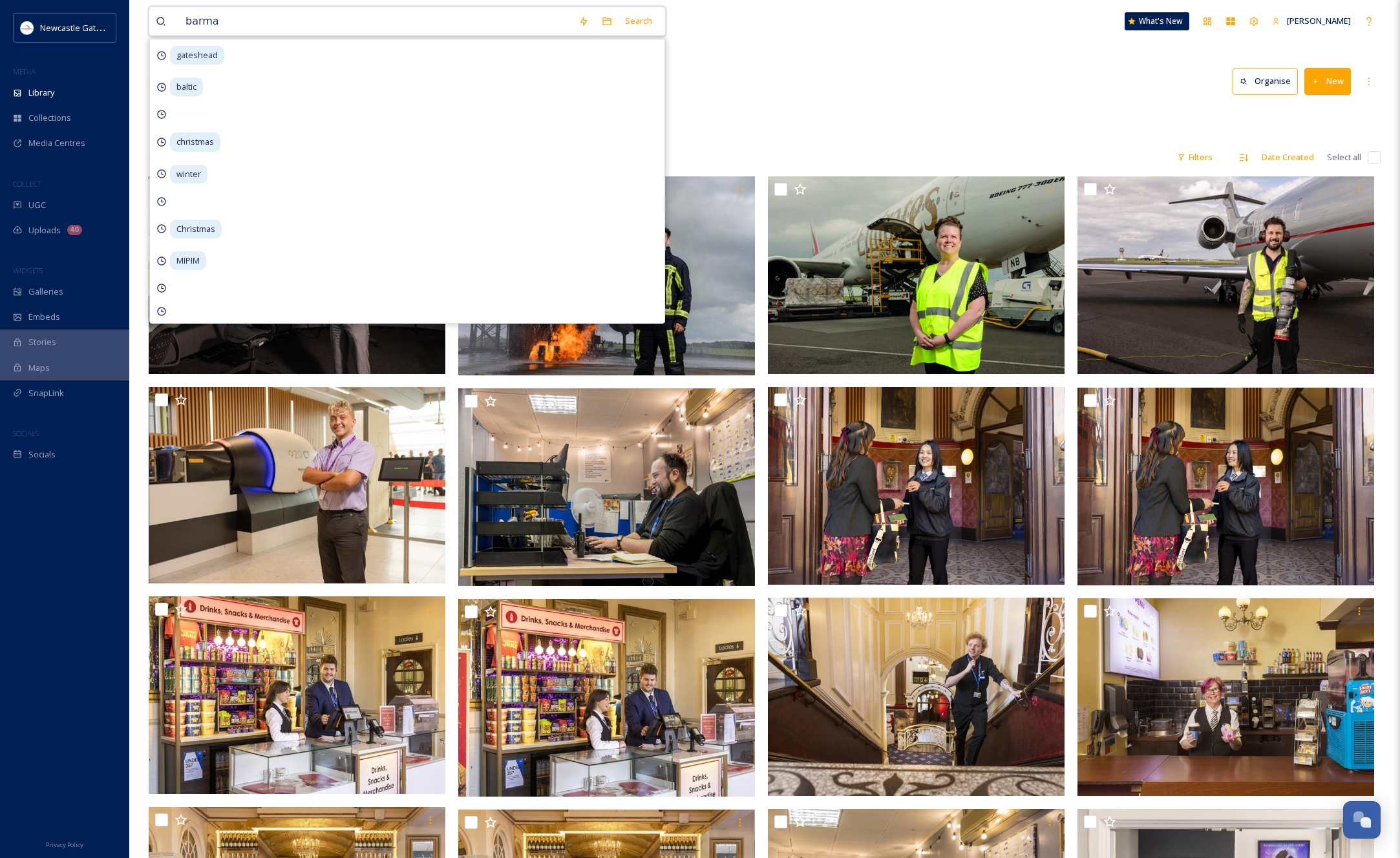
type input "[PERSON_NAME]"
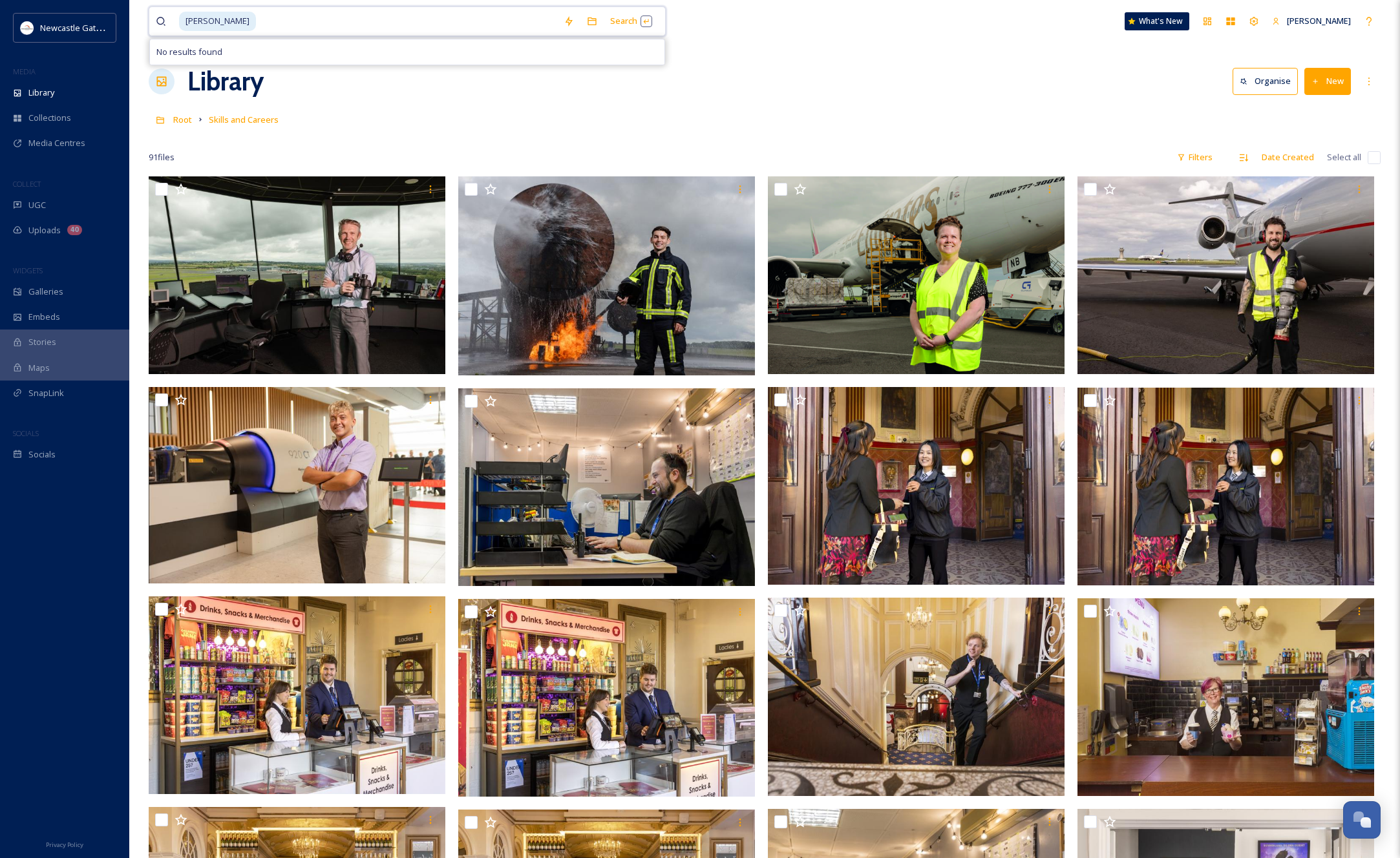
click at [257, 28] on input at bounding box center [407, 21] width 300 height 29
drag, startPoint x: 229, startPoint y: 27, endPoint x: 234, endPoint y: 24, distance: 5.8
click at [257, 27] on input at bounding box center [407, 21] width 300 height 29
type input "bar"
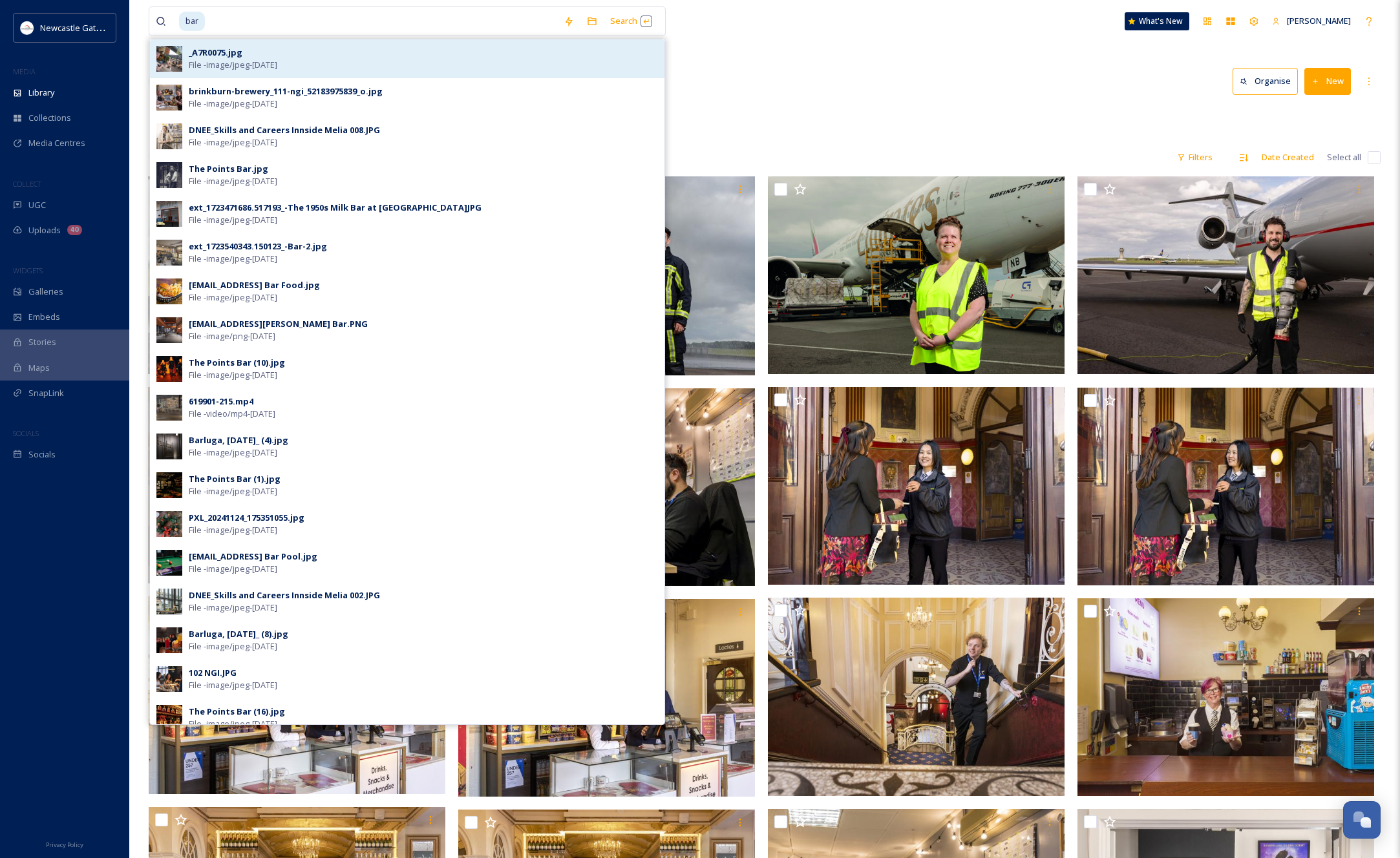
click at [301, 54] on div "_A7R0075.jpg File - image/jpeg - [DATE]" at bounding box center [423, 59] width 469 height 25
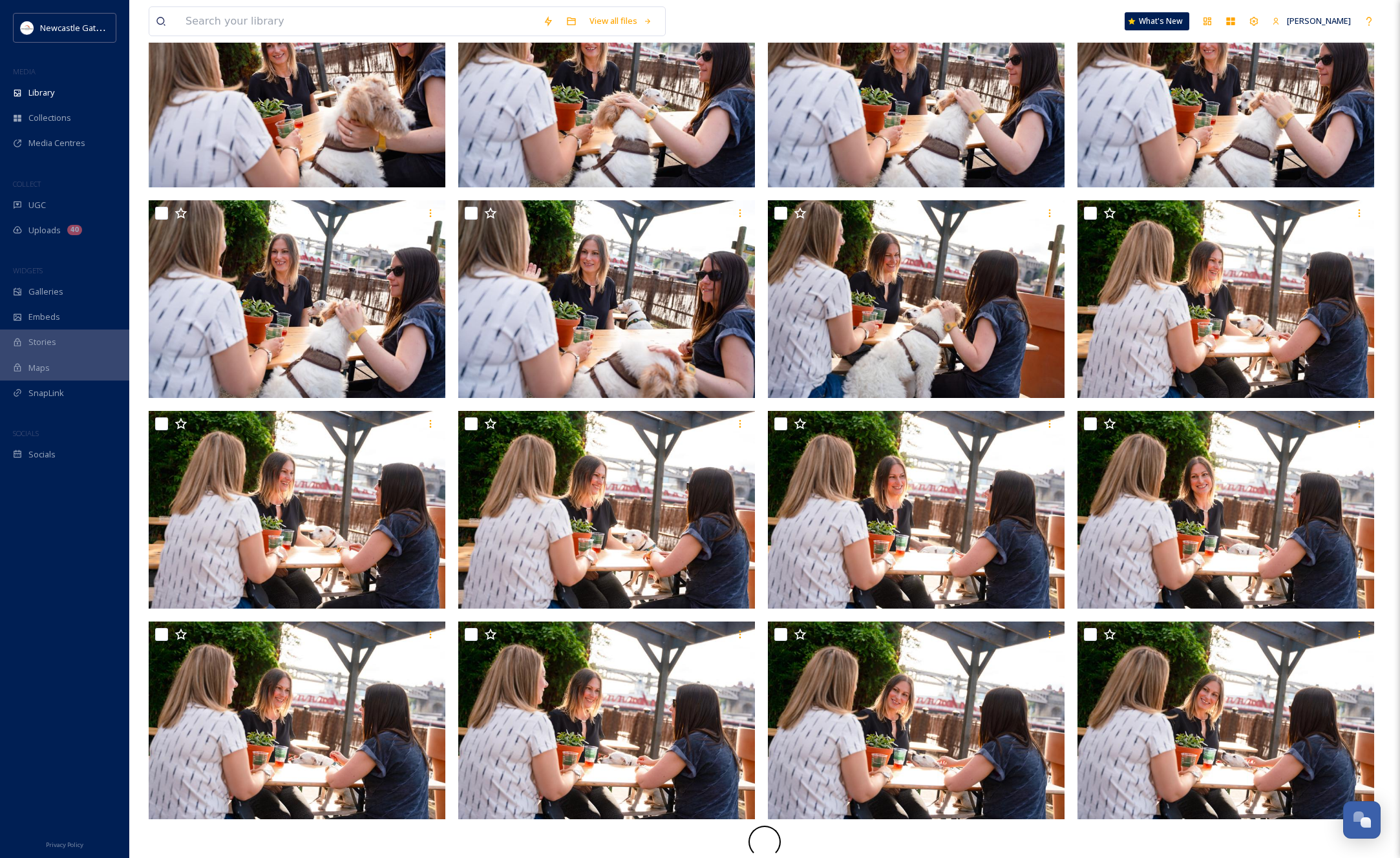
scroll to position [398, 0]
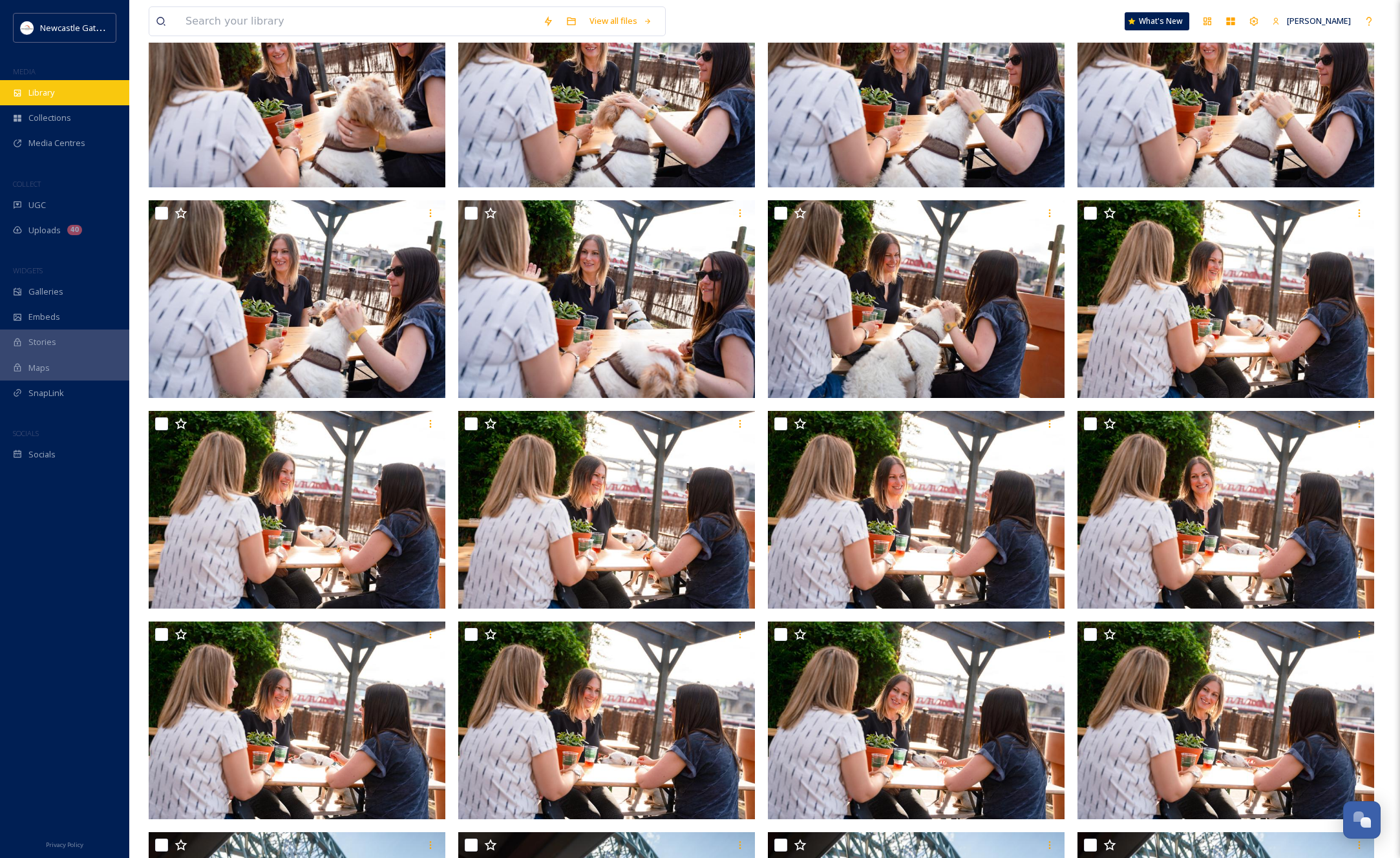
click at [34, 91] on span "Library" at bounding box center [42, 93] width 26 height 12
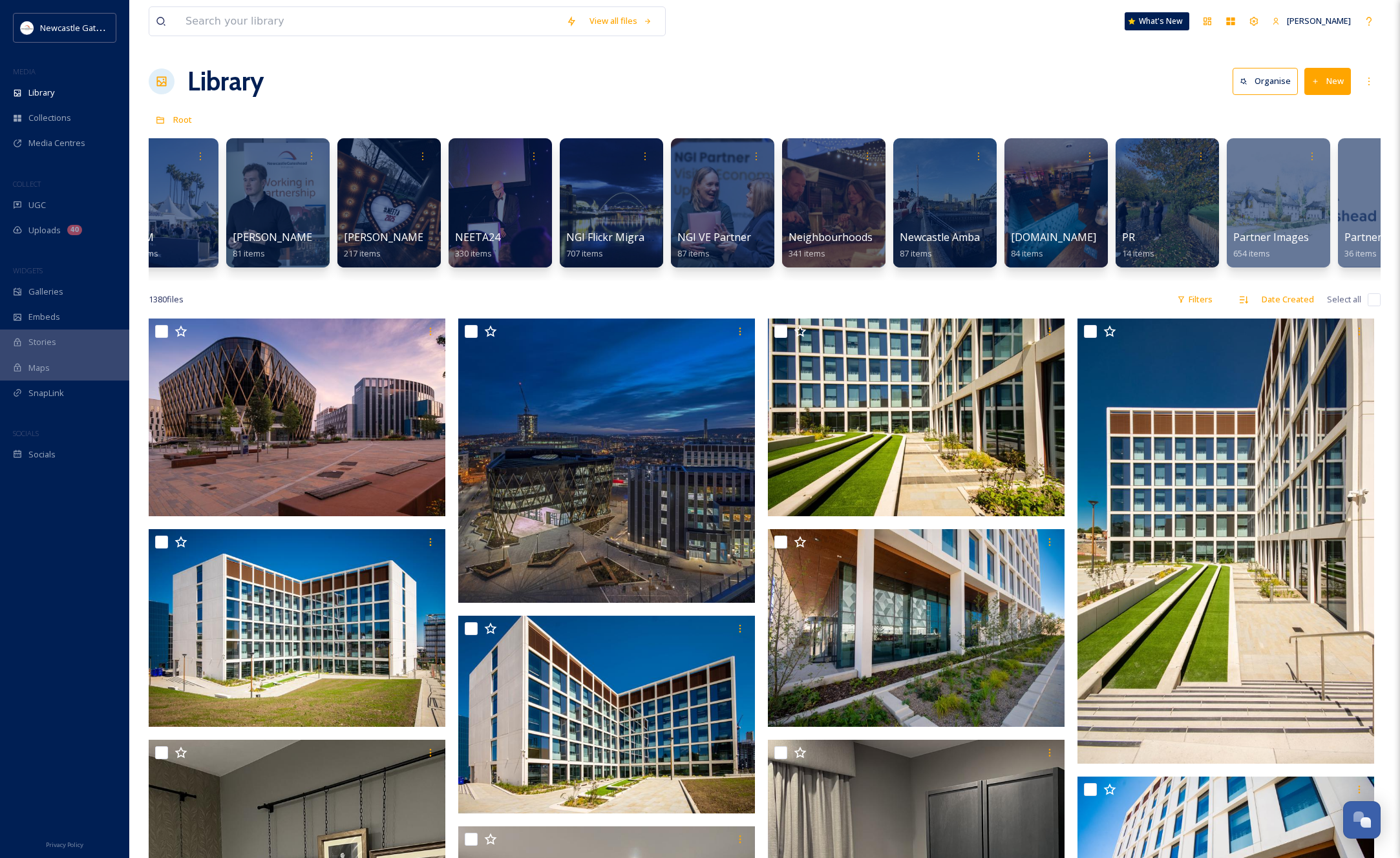
scroll to position [0, 1252]
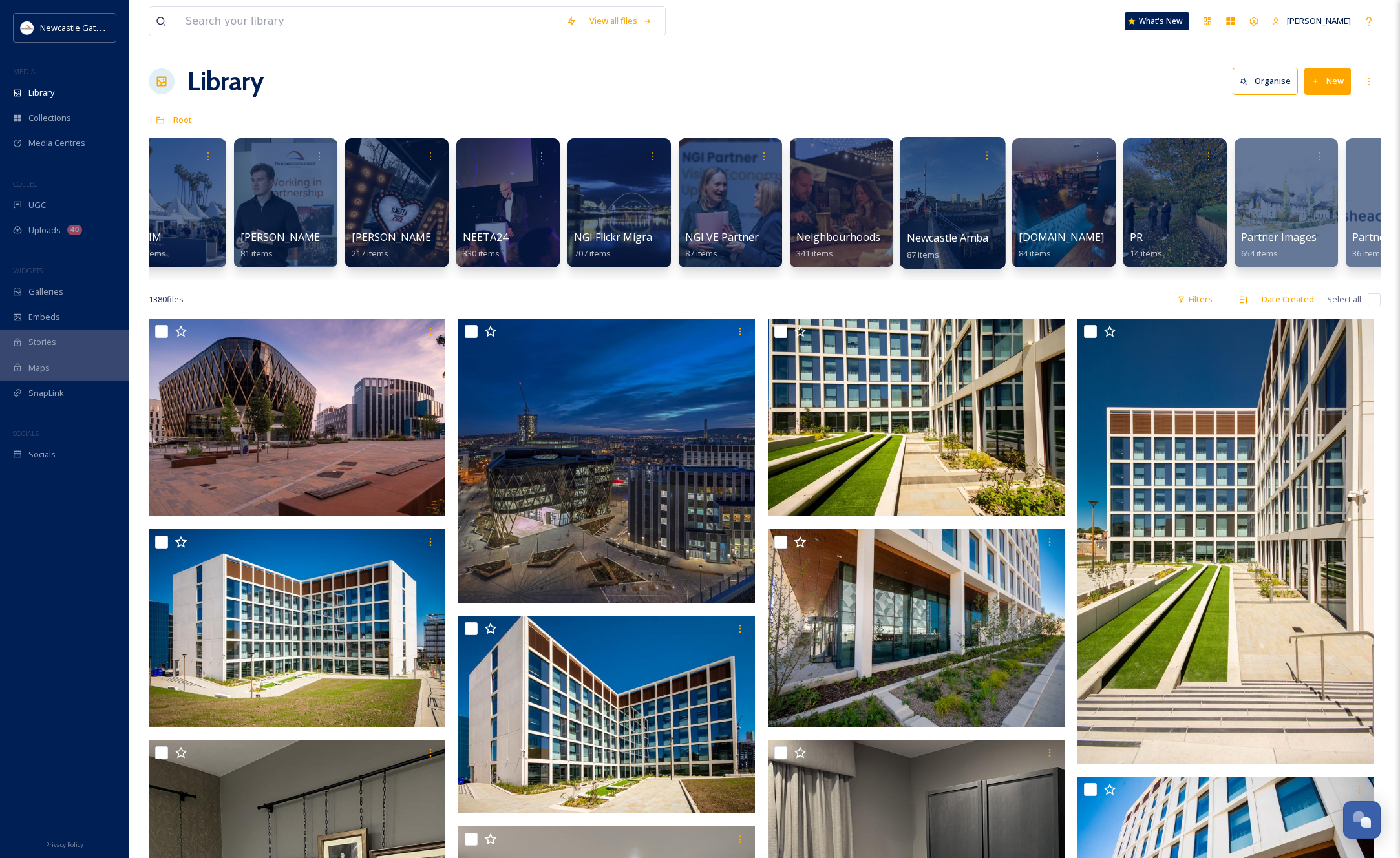
click at [921, 222] on div at bounding box center [953, 203] width 106 height 132
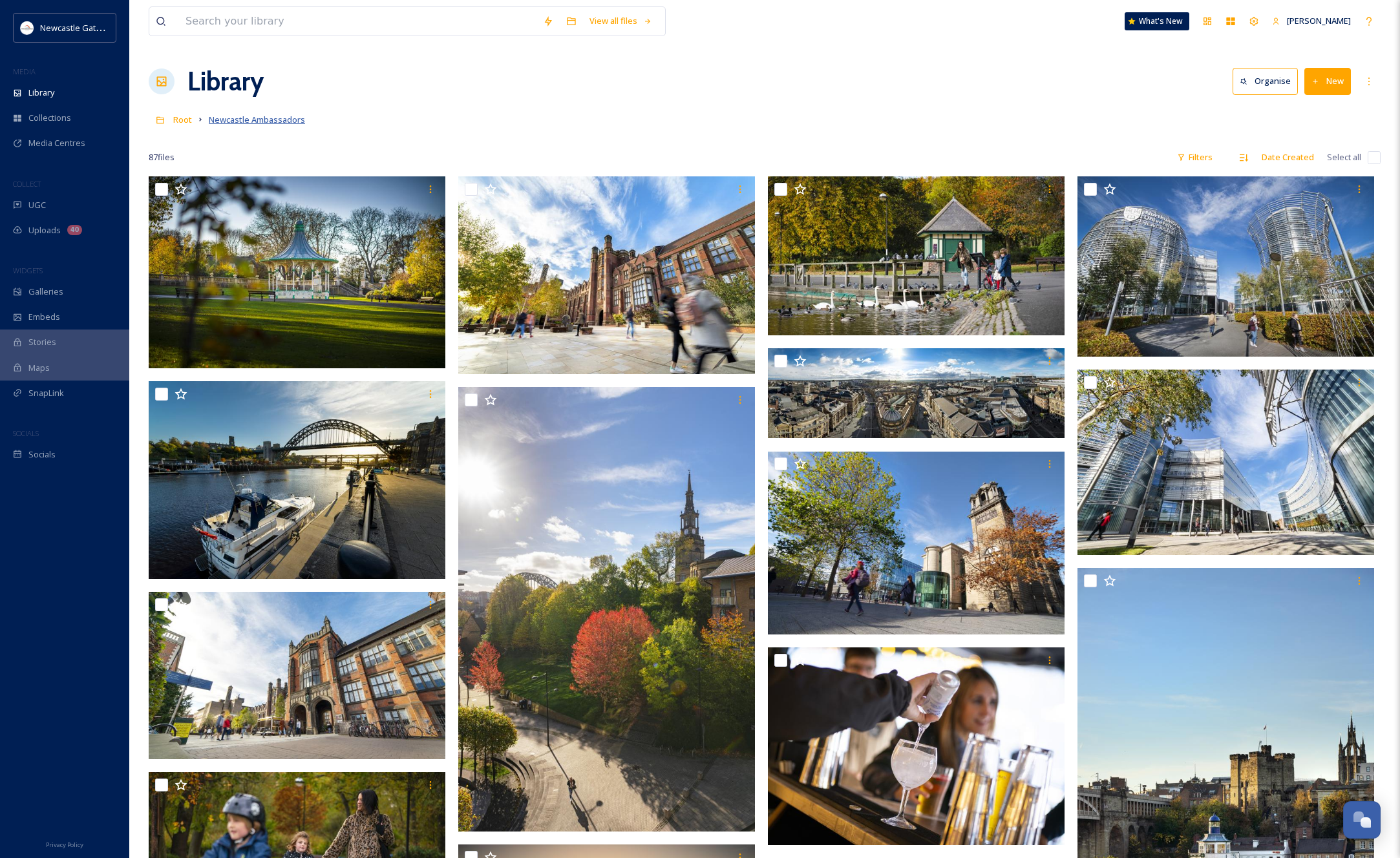
click at [245, 123] on span "Newcastle Ambassadors" at bounding box center [256, 120] width 97 height 12
click at [183, 117] on span "Root" at bounding box center [183, 120] width 19 height 12
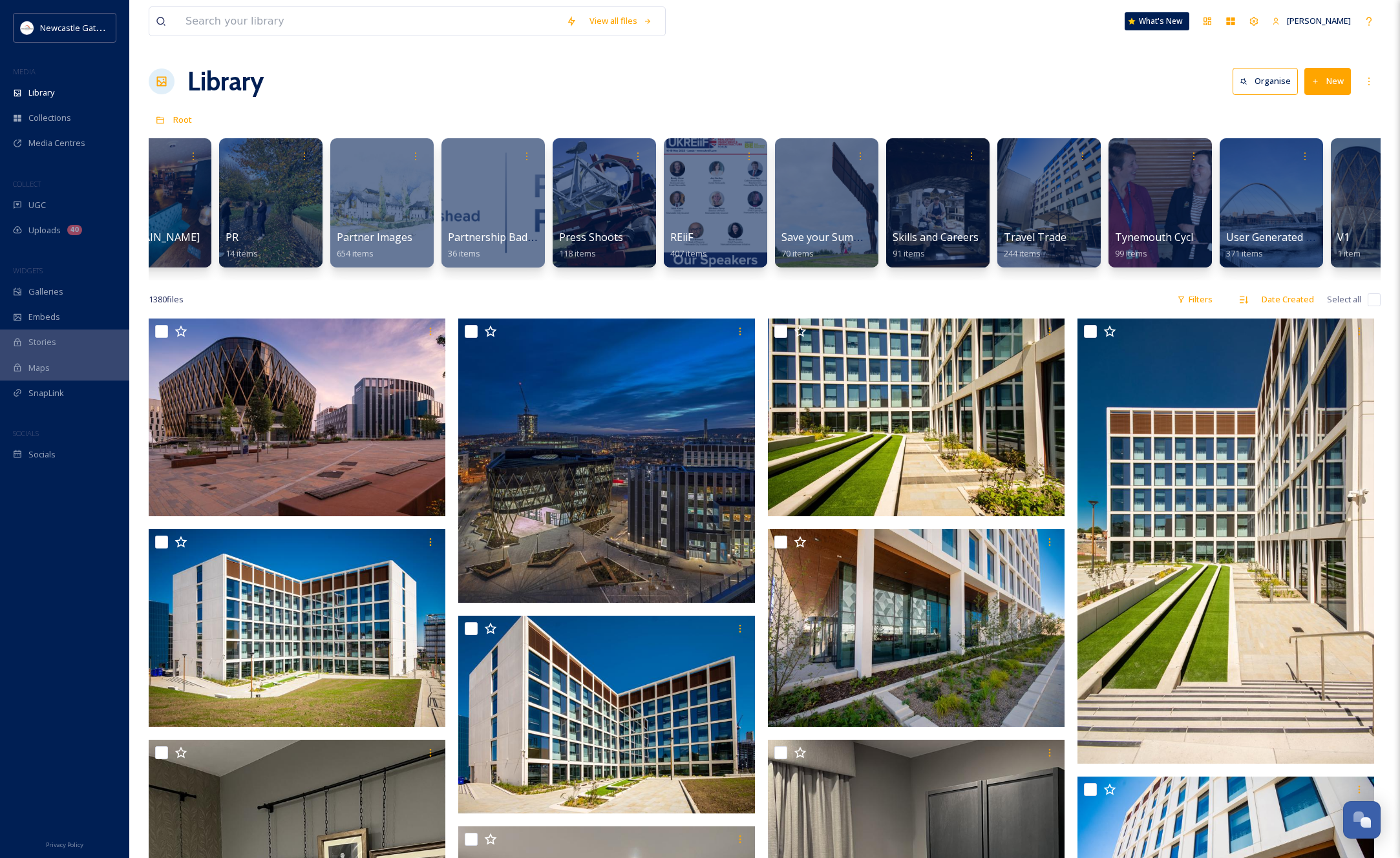
scroll to position [0, 2148]
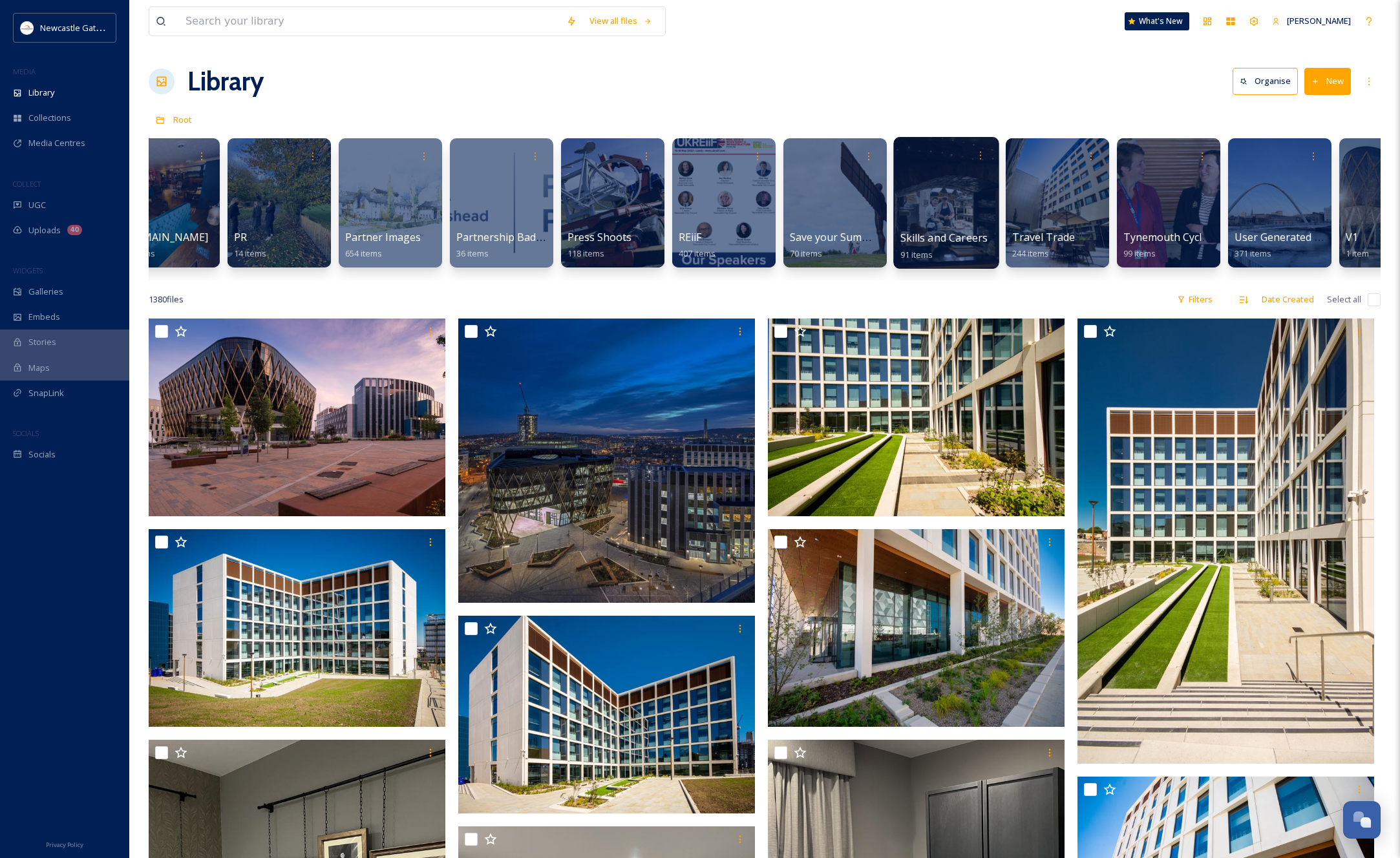
click at [947, 212] on div at bounding box center [946, 203] width 106 height 132
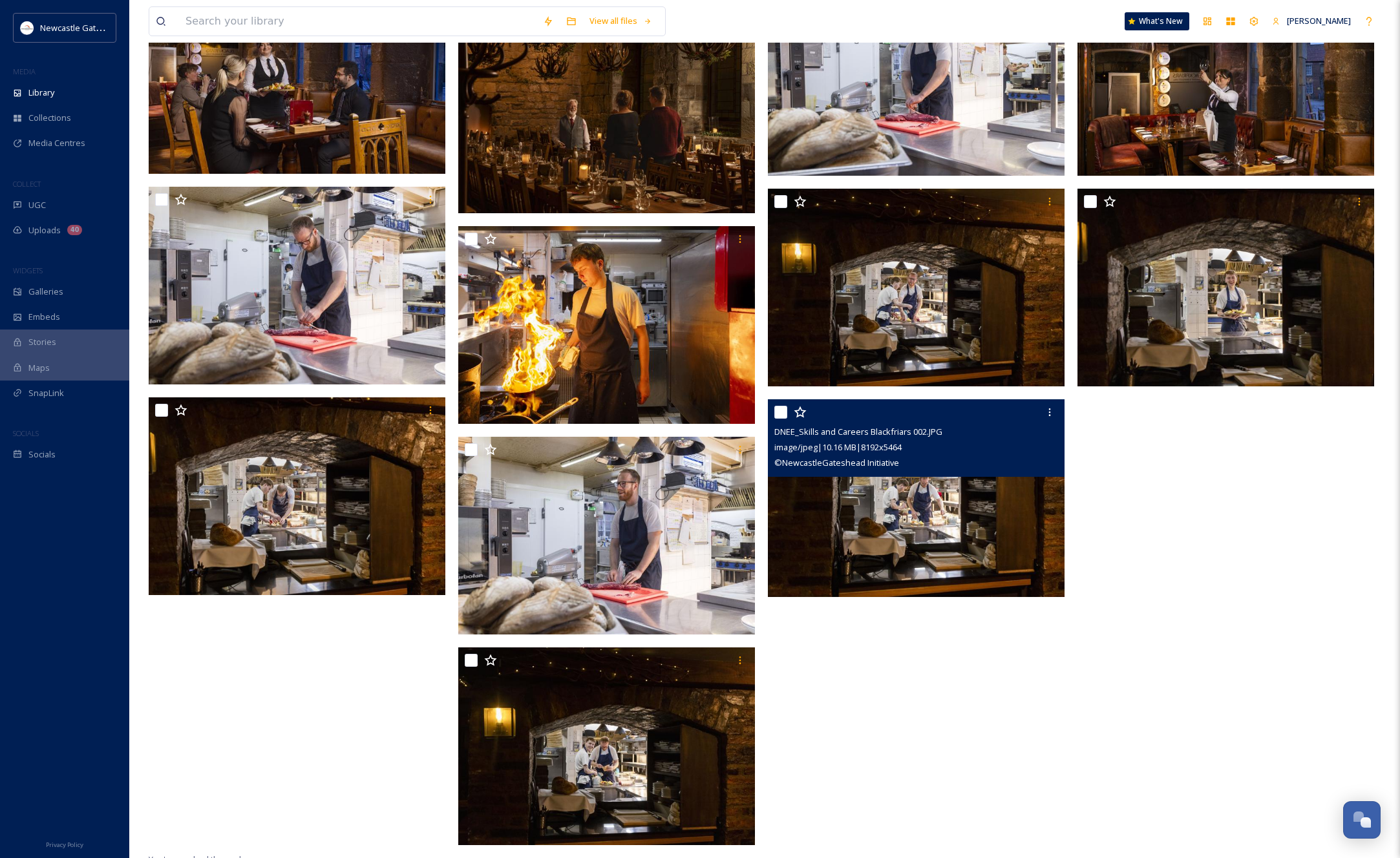
scroll to position [4412, 0]
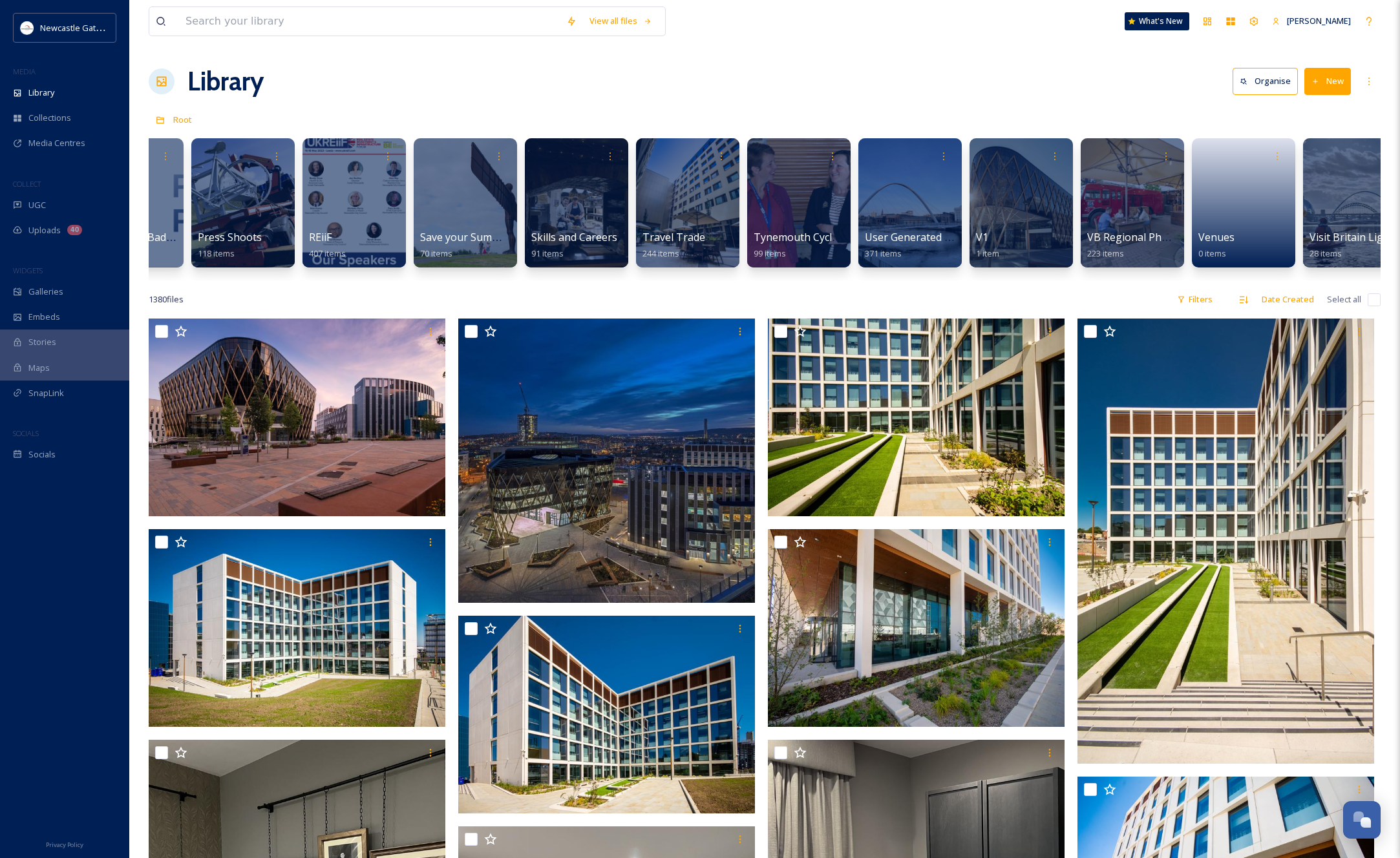
scroll to position [0, 2549]
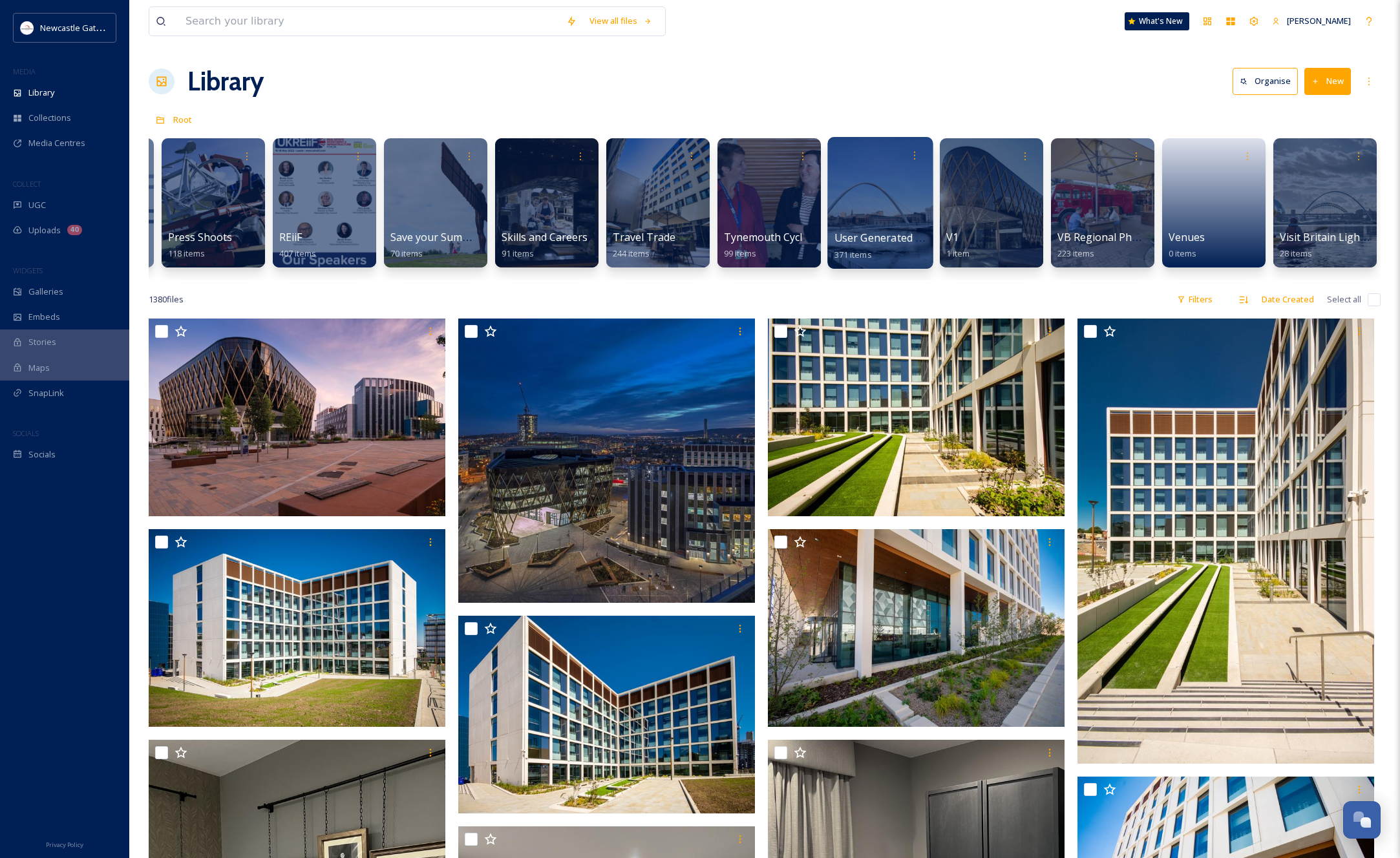
click at [874, 205] on div at bounding box center [880, 203] width 106 height 132
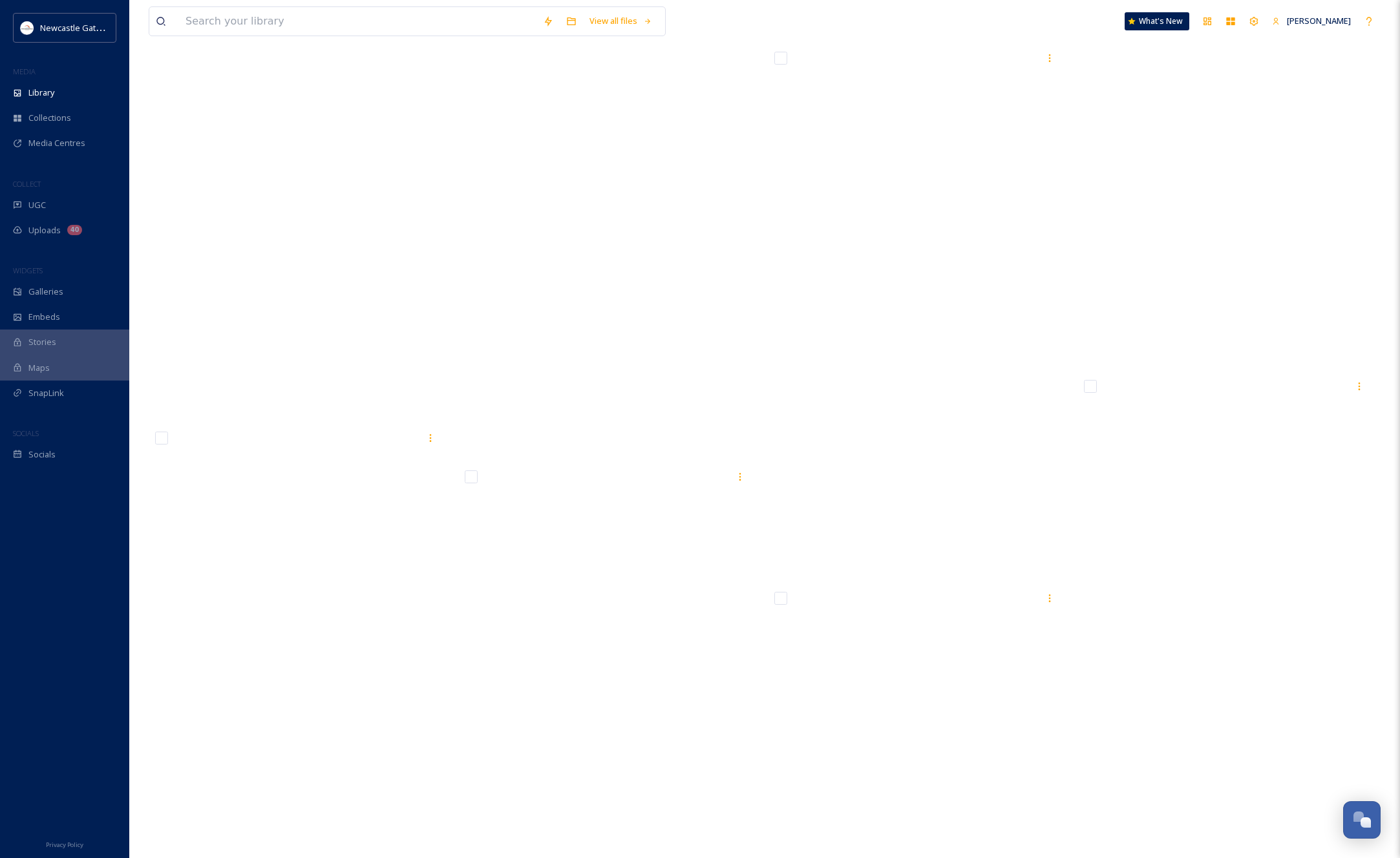
scroll to position [8207, 0]
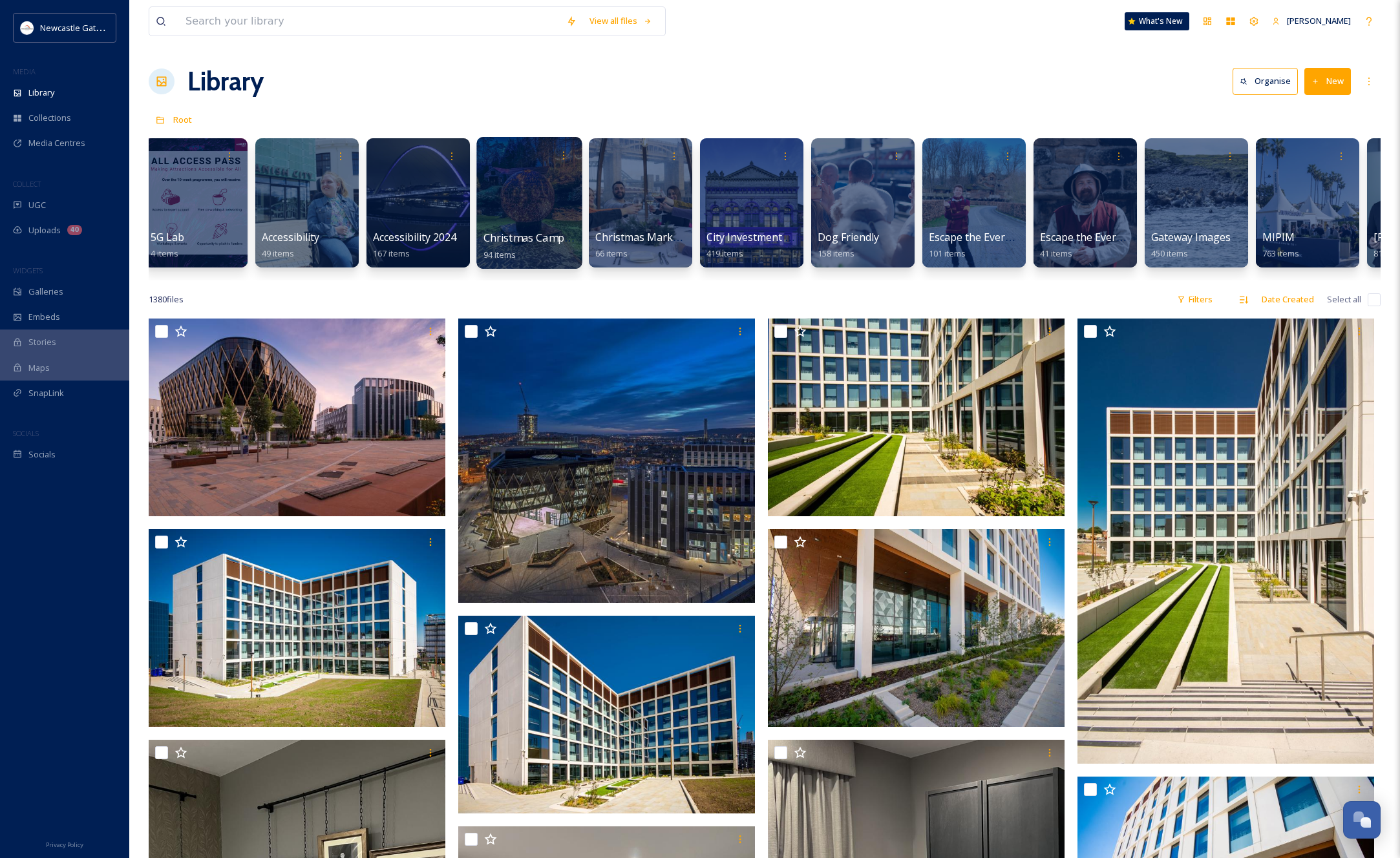
scroll to position [0, 118]
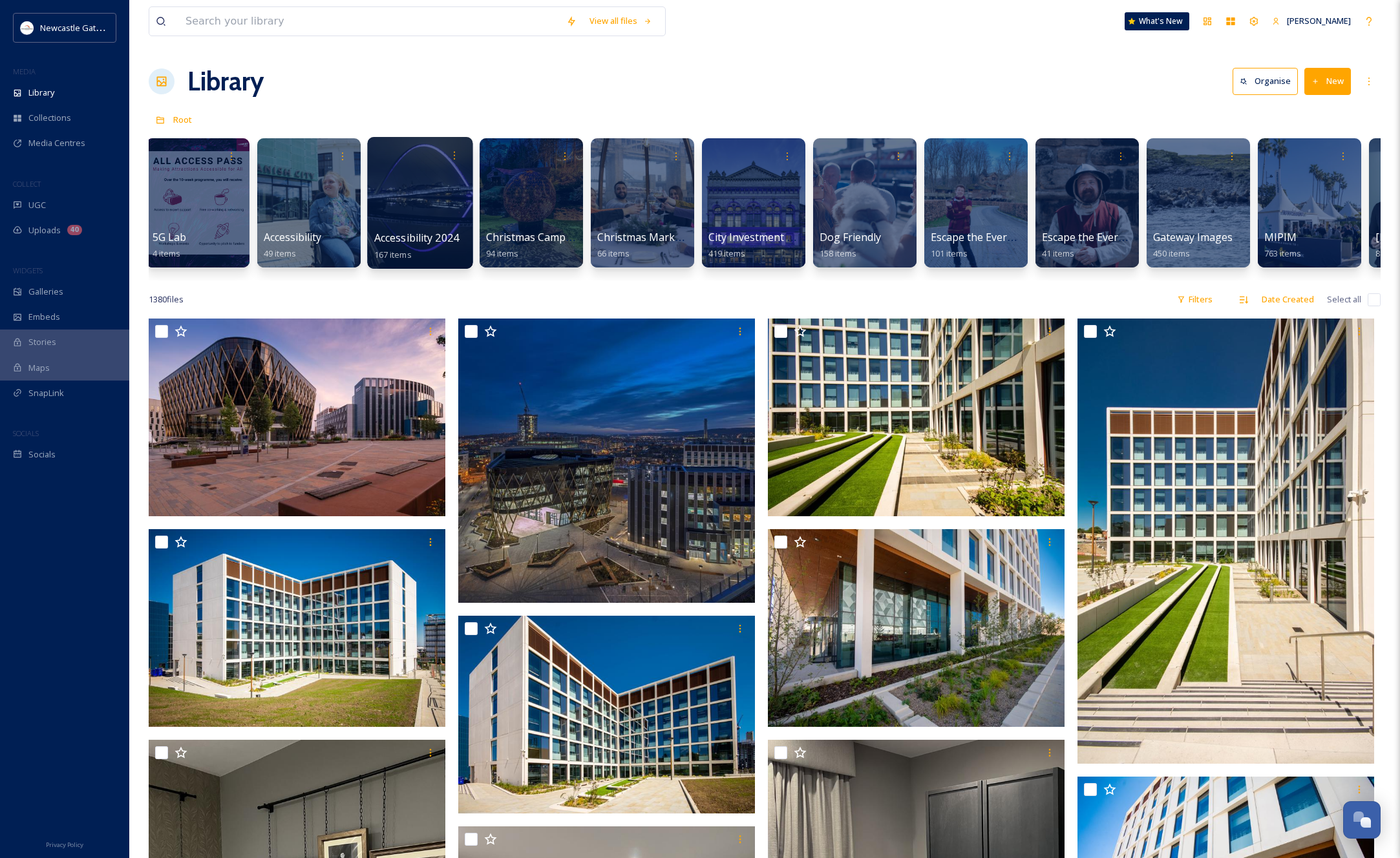
click at [419, 198] on div at bounding box center [420, 203] width 106 height 132
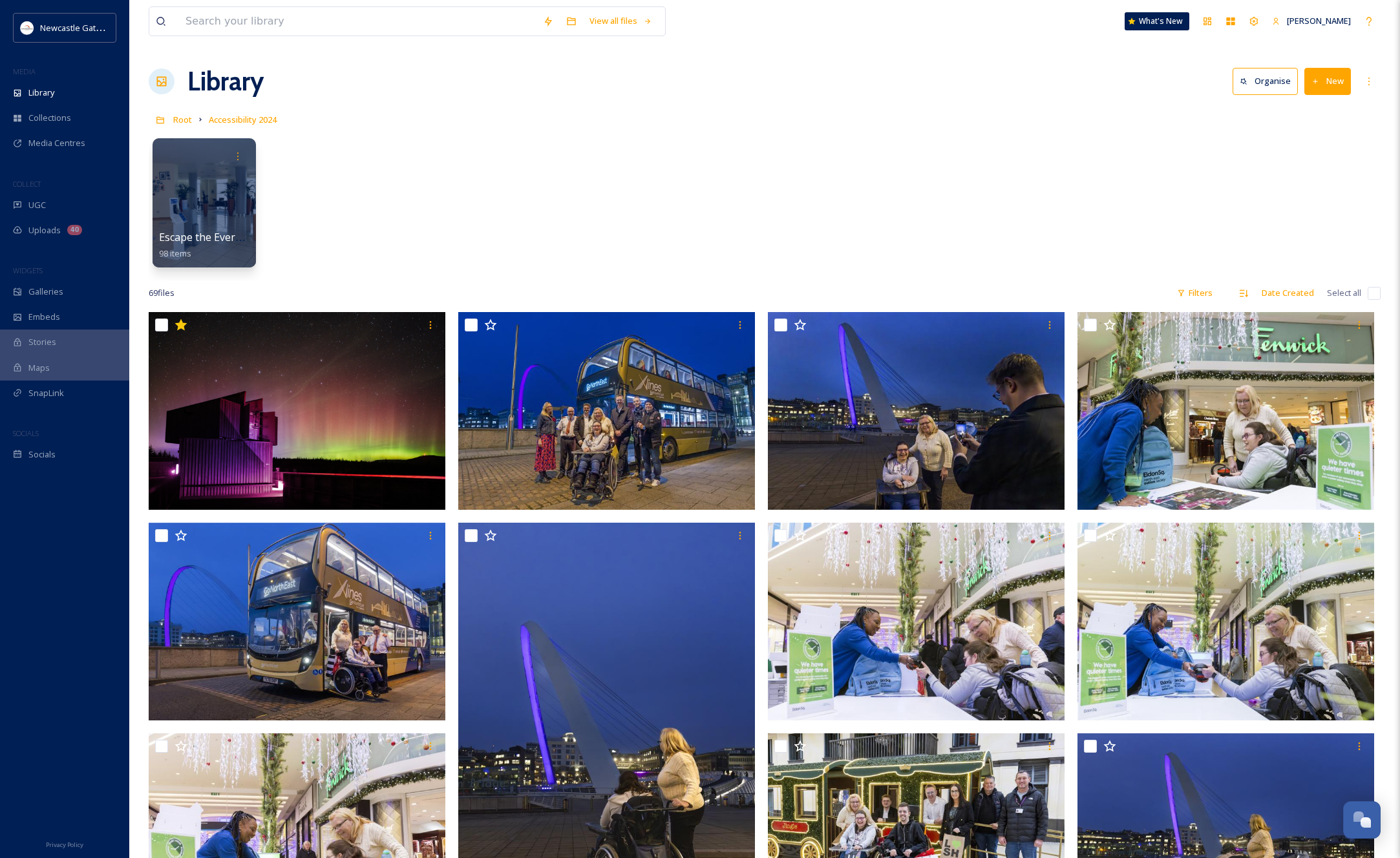
click at [806, 237] on div "Escape the Everyday 2021 98 items" at bounding box center [764, 206] width 1232 height 149
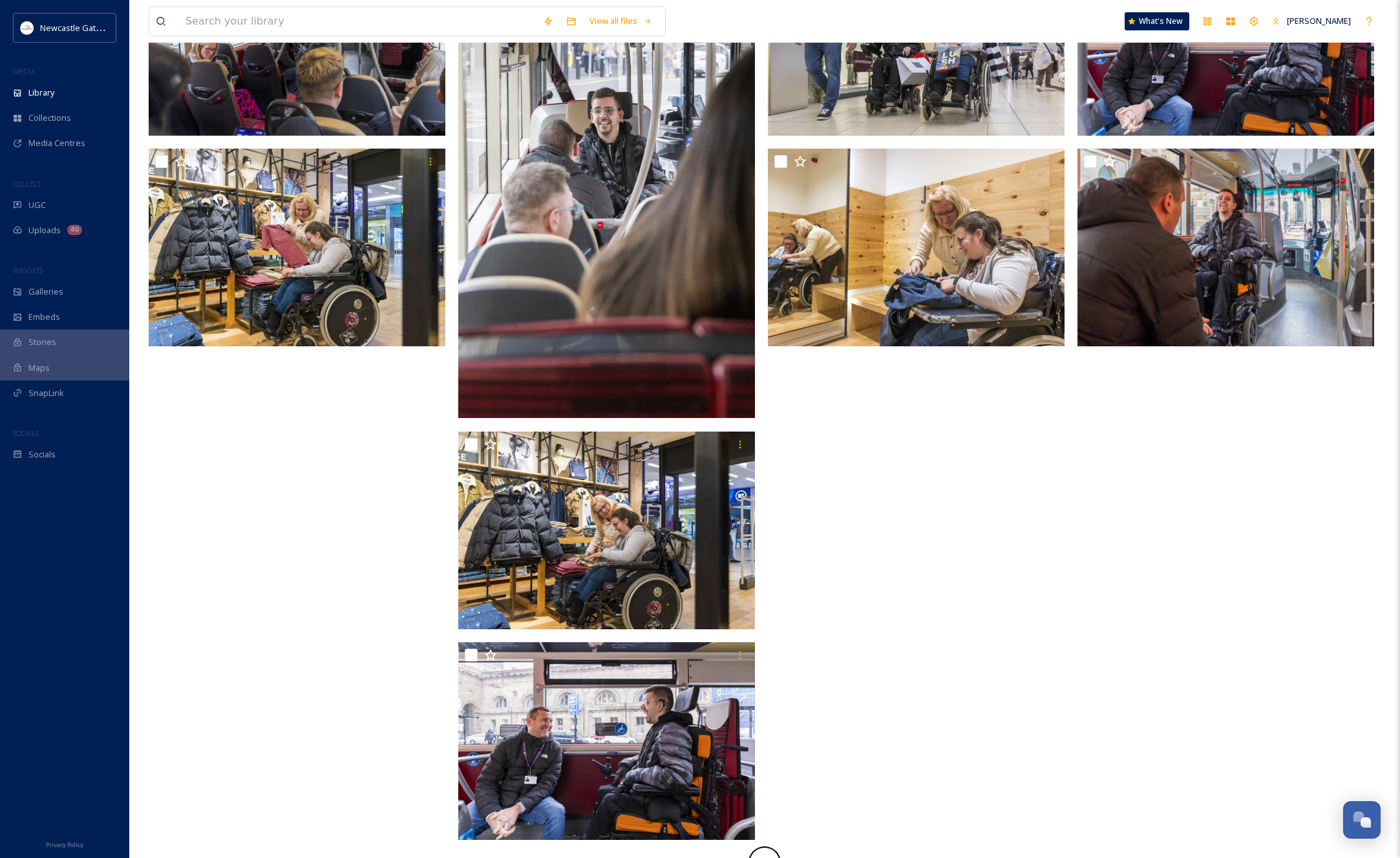
scroll to position [1028, 0]
